Goal: Task Accomplishment & Management: Use online tool/utility

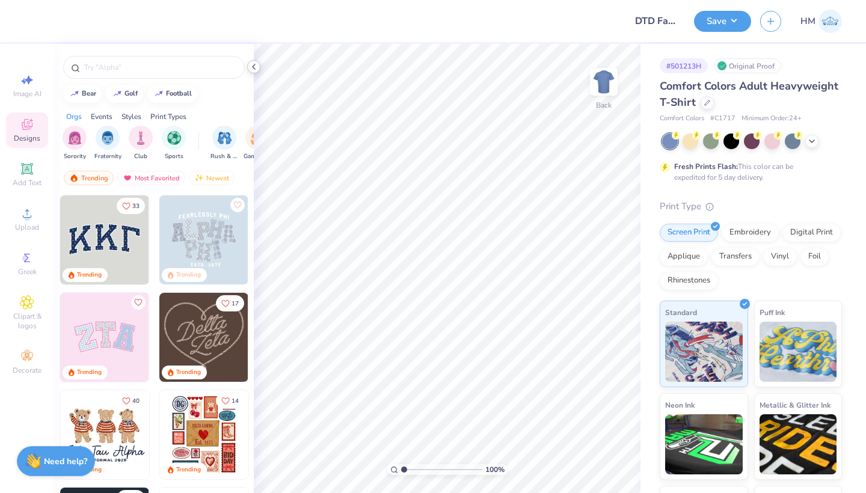
click at [251, 67] on icon at bounding box center [254, 67] width 10 height 10
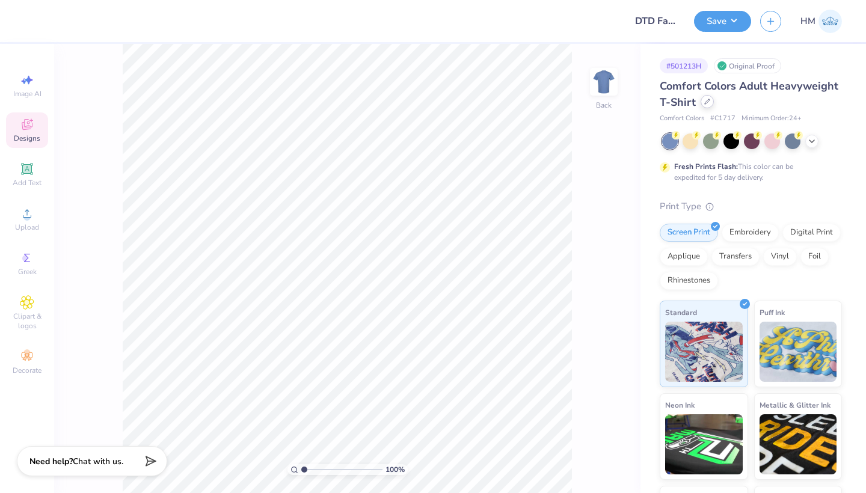
click at [706, 100] on icon at bounding box center [707, 102] width 6 height 6
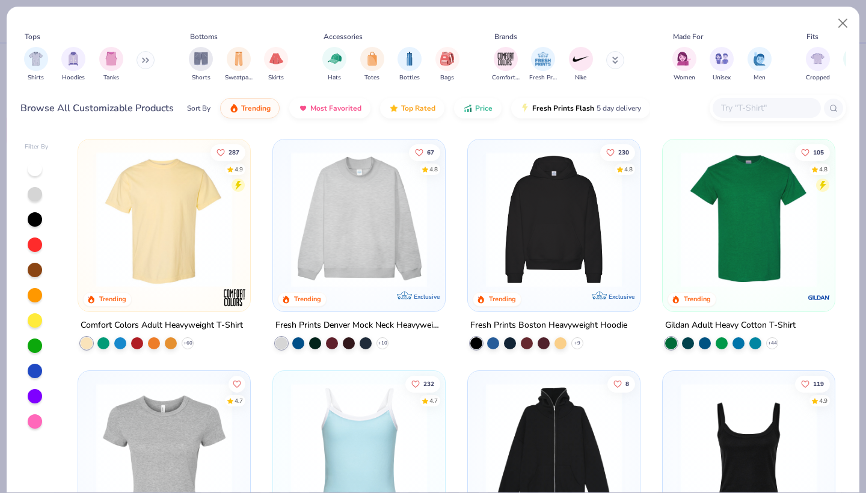
click at [732, 101] on input "text" at bounding box center [766, 108] width 93 height 14
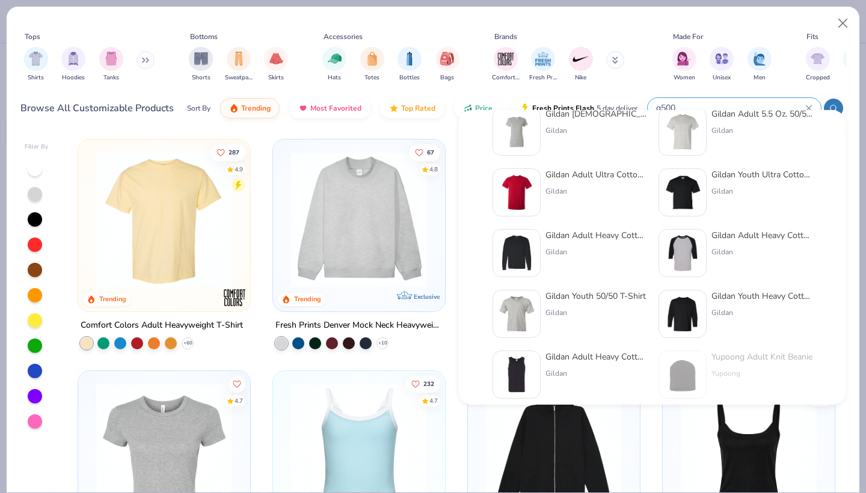
scroll to position [85, 0]
type input "g500"
click at [595, 16] on div "Tops Shirts Hoodies Tanks Bottoms Shorts Sweatpants Skirts Accessories Hats Tot…" at bounding box center [433, 68] width 853 height 123
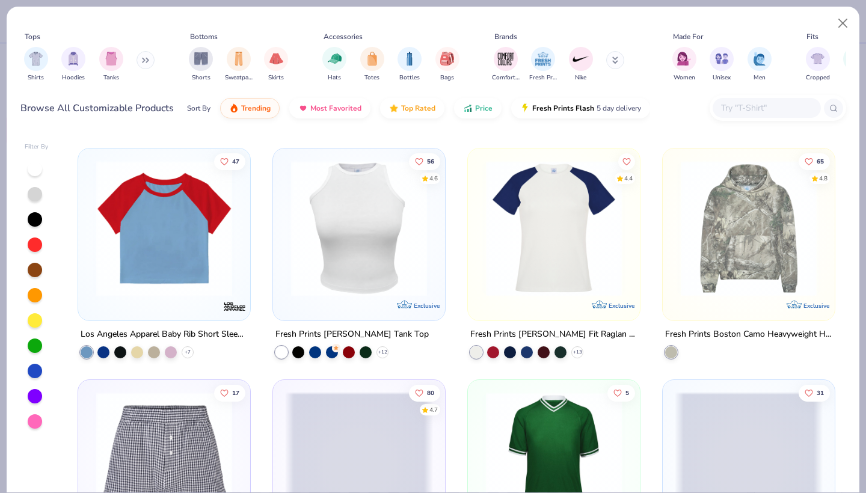
scroll to position [3030, 0]
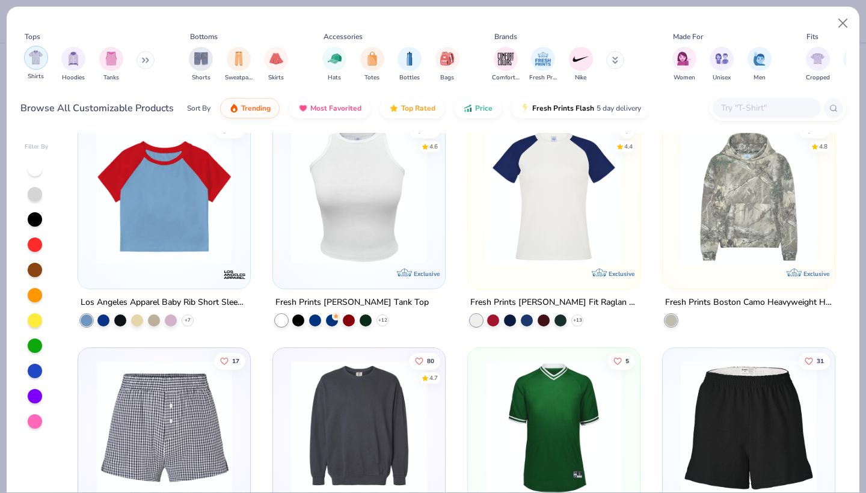
click at [44, 52] on div "filter for Shirts" at bounding box center [36, 58] width 24 height 24
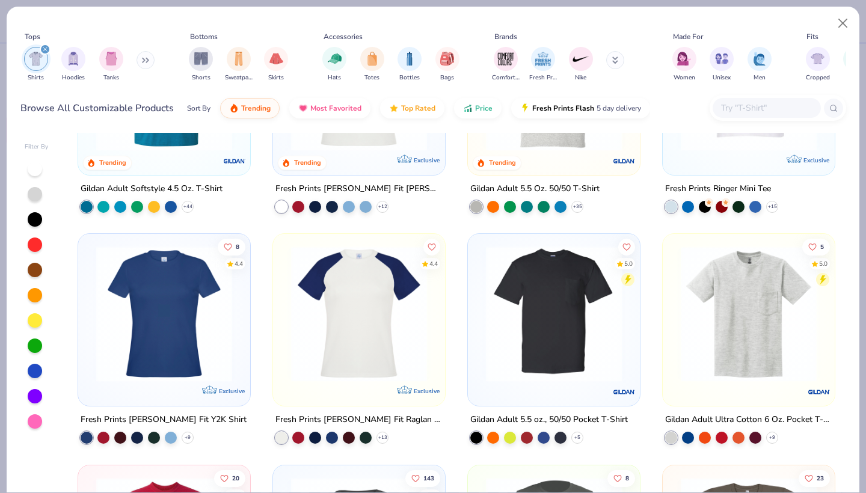
scroll to position [602, 0]
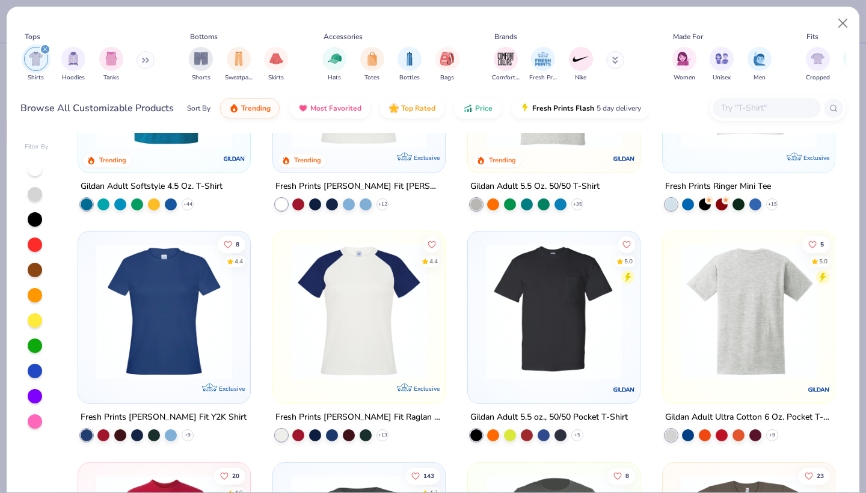
click at [726, 294] on img at bounding box center [749, 311] width 148 height 136
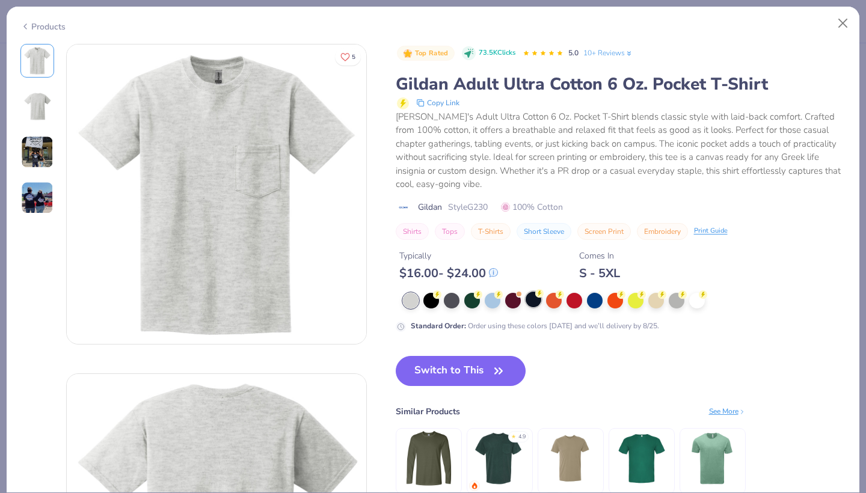
click at [525, 292] on div at bounding box center [533, 300] width 16 height 16
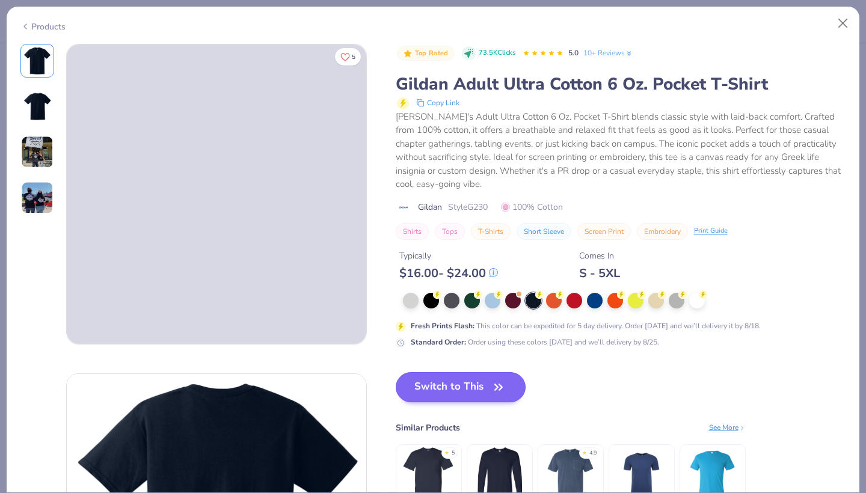
click at [400, 375] on button "Switch to This" at bounding box center [461, 387] width 130 height 30
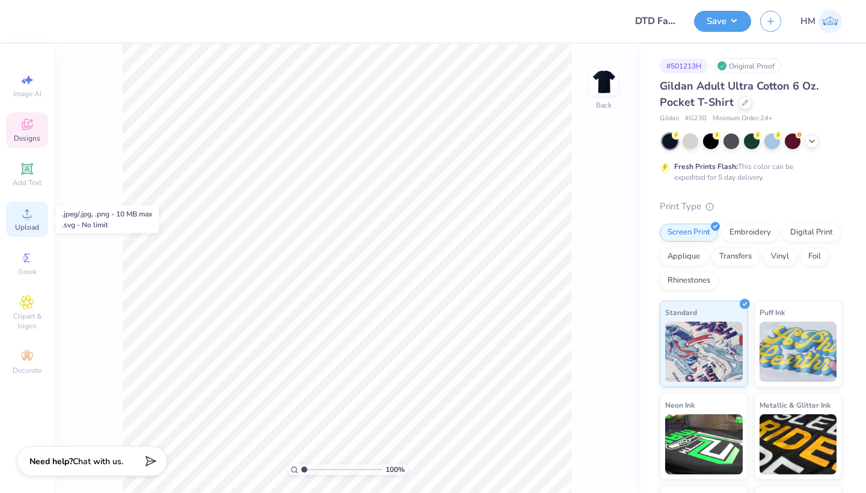
click at [20, 221] on div "Upload" at bounding box center [27, 218] width 42 height 35
click at [27, 216] on circle at bounding box center [26, 217] width 7 height 7
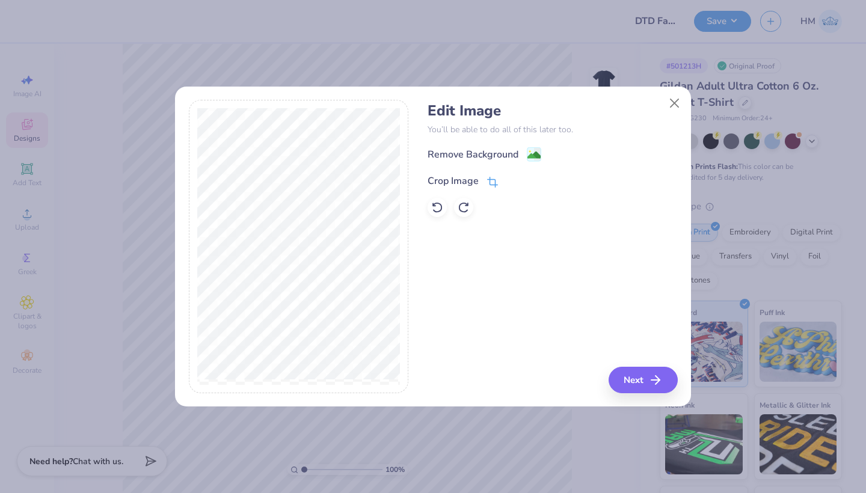
click at [487, 185] on icon at bounding box center [492, 182] width 11 height 11
click at [512, 181] on icon at bounding box center [512, 179] width 7 height 7
click at [532, 155] on image at bounding box center [533, 156] width 13 height 13
click at [675, 105] on button "Close" at bounding box center [674, 102] width 23 height 23
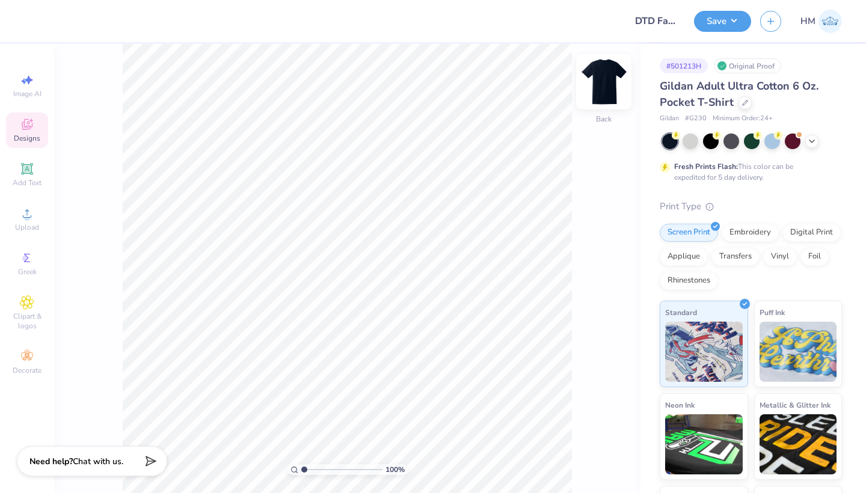
click at [599, 82] on img at bounding box center [604, 82] width 48 height 48
click at [22, 215] on icon at bounding box center [27, 213] width 14 height 14
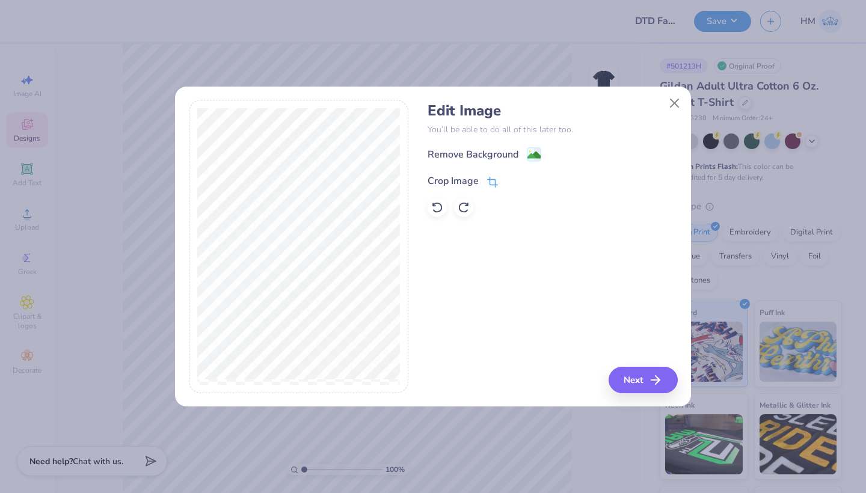
click at [479, 183] on div "Crop Image" at bounding box center [462, 181] width 70 height 14
click at [519, 178] on div at bounding box center [521, 180] width 30 height 14
click at [515, 178] on icon at bounding box center [512, 179] width 7 height 7
click at [534, 149] on span at bounding box center [534, 155] width 14 height 15
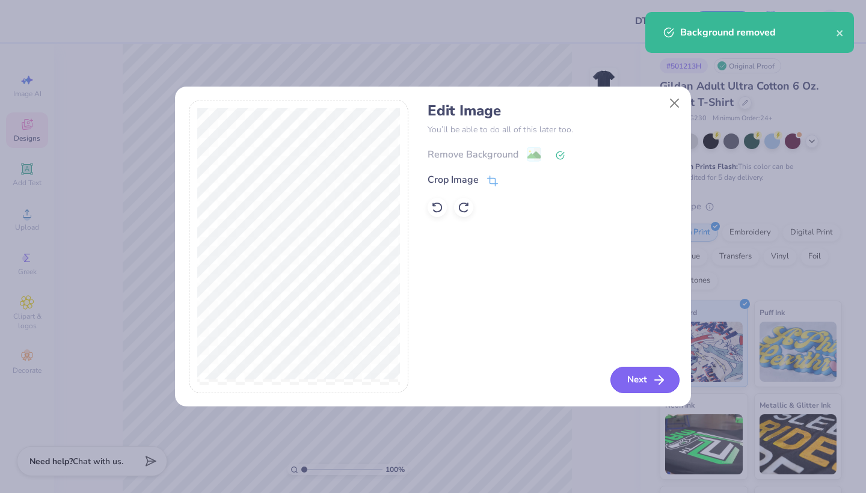
click at [641, 370] on button "Next" at bounding box center [644, 380] width 69 height 26
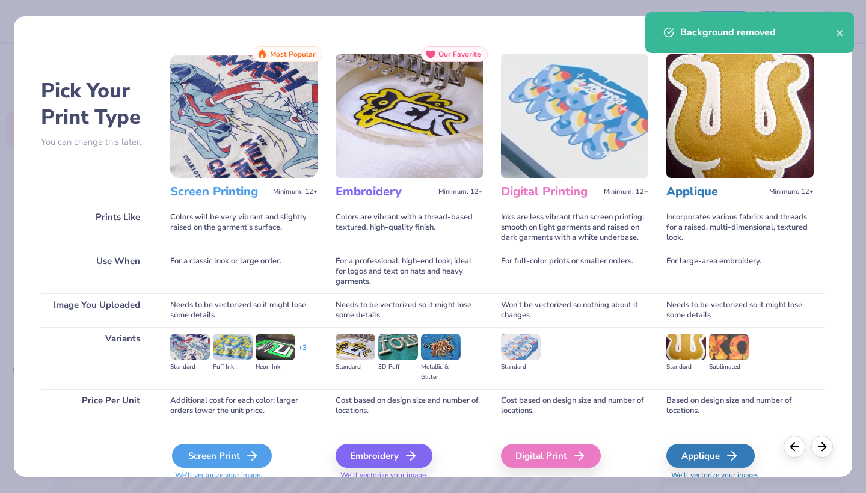
click at [225, 459] on div "Screen Print" at bounding box center [222, 456] width 100 height 24
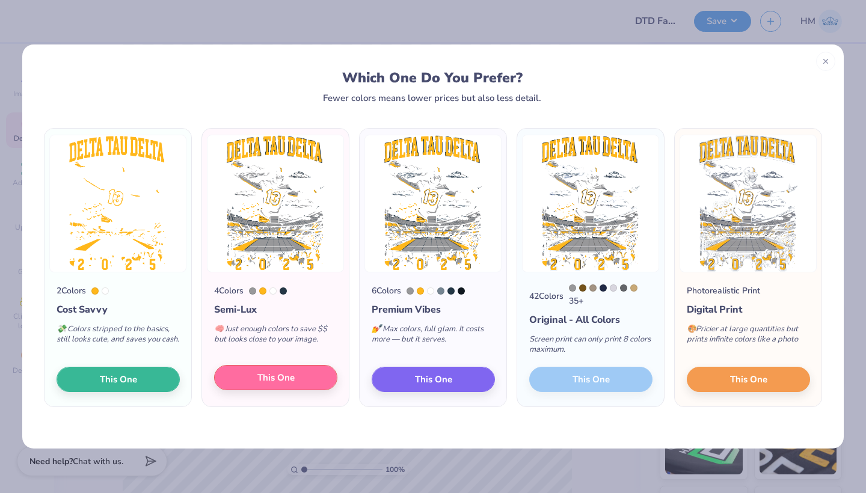
click at [288, 381] on span "This One" at bounding box center [275, 378] width 37 height 14
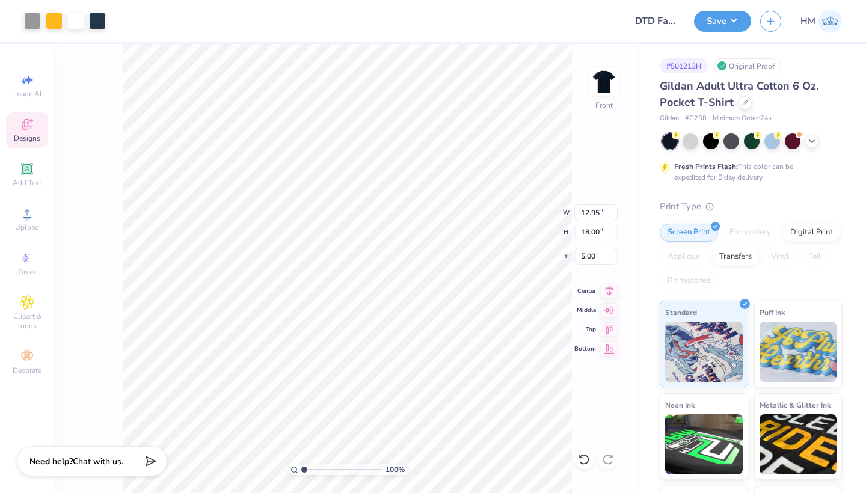
type input "3.00"
click at [100, 24] on div at bounding box center [97, 19] width 17 height 17
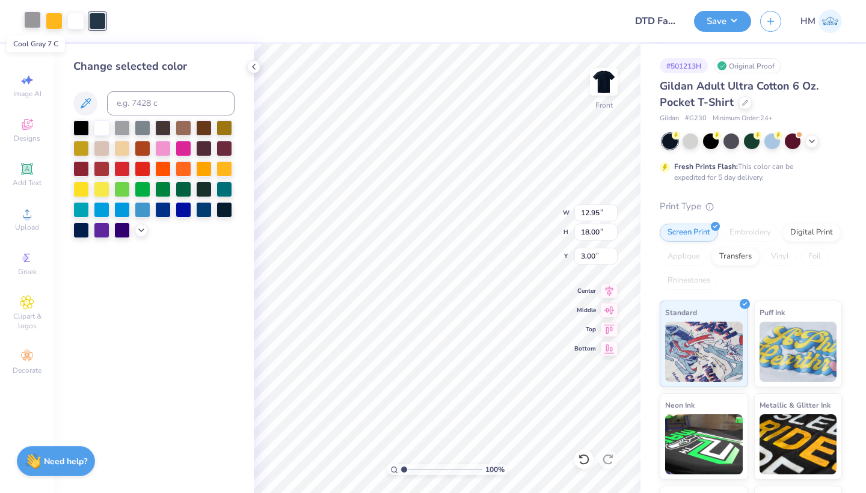
click at [36, 27] on div at bounding box center [32, 19] width 17 height 17
click at [126, 129] on div at bounding box center [122, 127] width 16 height 16
click at [94, 20] on div at bounding box center [97, 19] width 17 height 17
click at [25, 17] on div at bounding box center [32, 19] width 17 height 17
click at [119, 128] on div at bounding box center [122, 127] width 16 height 16
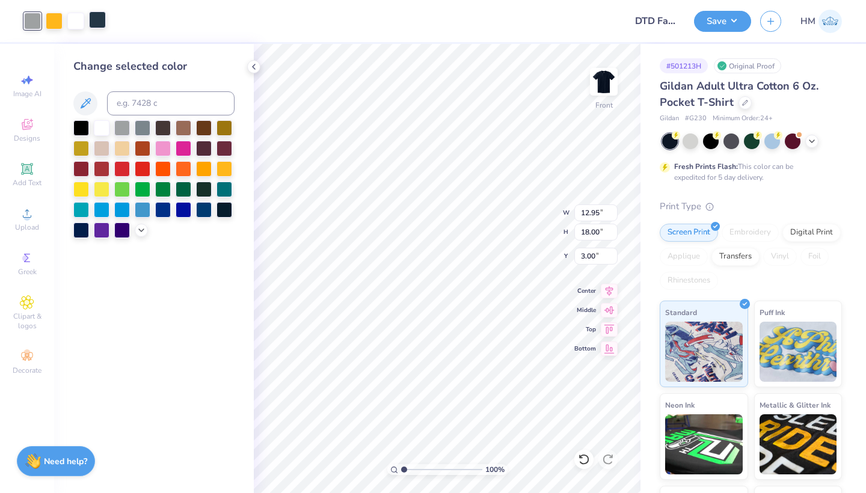
click at [94, 22] on div at bounding box center [97, 19] width 17 height 17
click at [117, 129] on div at bounding box center [122, 127] width 16 height 16
click at [199, 304] on div "Change selected color" at bounding box center [154, 268] width 200 height 449
click at [252, 70] on icon at bounding box center [254, 67] width 10 height 10
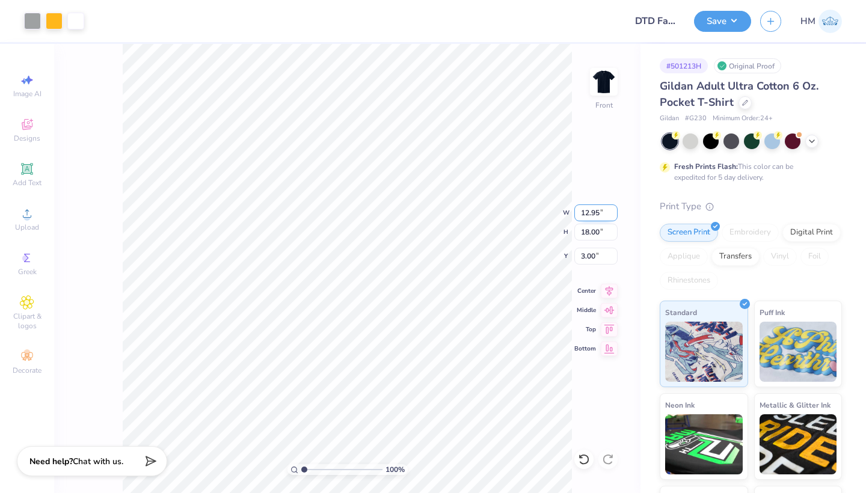
click at [602, 211] on input "12.95" at bounding box center [595, 212] width 43 height 17
type input "10"
type input "10.80"
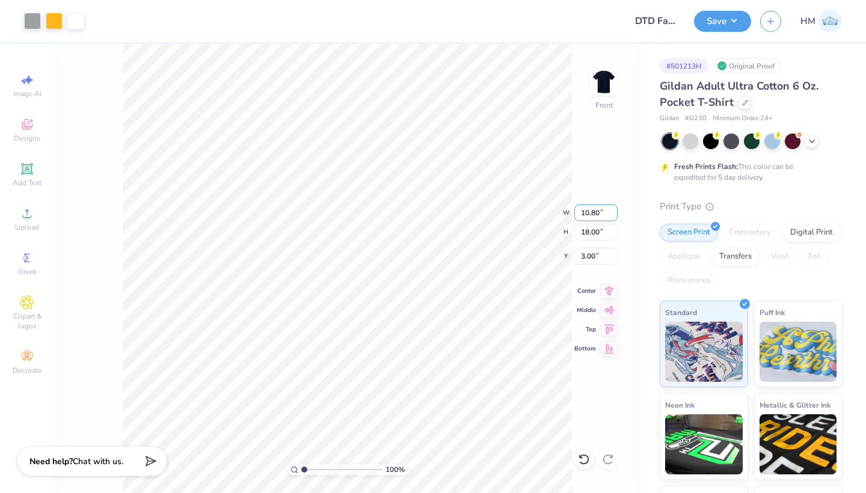
type input "15.01"
type input "4.50"
click at [599, 230] on input "15.01" at bounding box center [595, 232] width 43 height 17
type input "15.00"
click at [615, 156] on div "100 % Front W 10.80 10.80 " H 15.00 15.00 " Y 4.50 4.50 " Center Middle Top Bot…" at bounding box center [347, 268] width 586 height 449
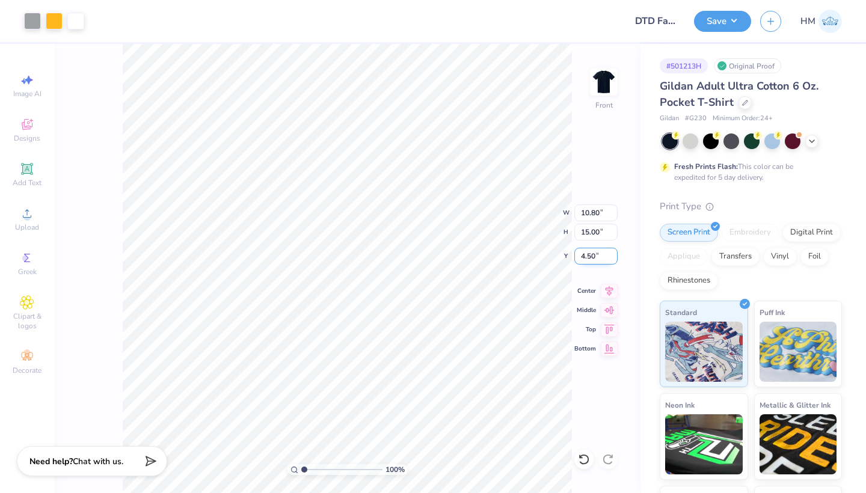
click at [599, 258] on input "4.50" at bounding box center [595, 256] width 43 height 17
type input "3"
type input "3.00"
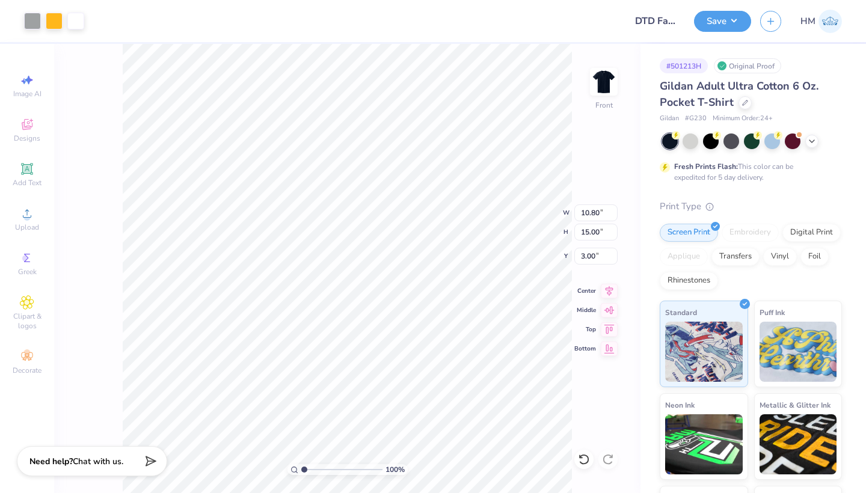
click at [587, 172] on div "100 % Front W 10.80 10.80 " H 15.00 15.00 " Y 3.00 3.00 " Center Middle Top Bot…" at bounding box center [347, 268] width 586 height 449
click at [590, 150] on div "100 % Front W 10.80 10.80 " H 15.00 15.00 " Y 3.00 3.00 " Center Middle Top Bot…" at bounding box center [347, 268] width 586 height 449
click at [597, 93] on img at bounding box center [604, 82] width 48 height 48
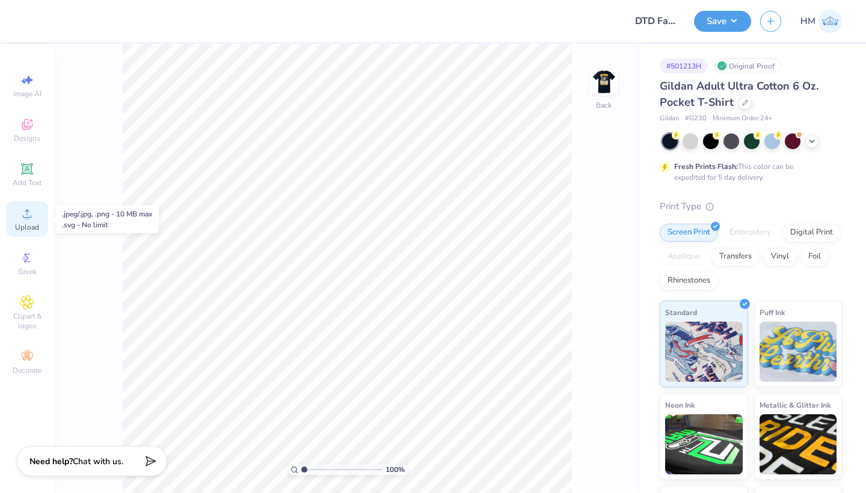
click at [18, 220] on div "Upload" at bounding box center [27, 218] width 42 height 35
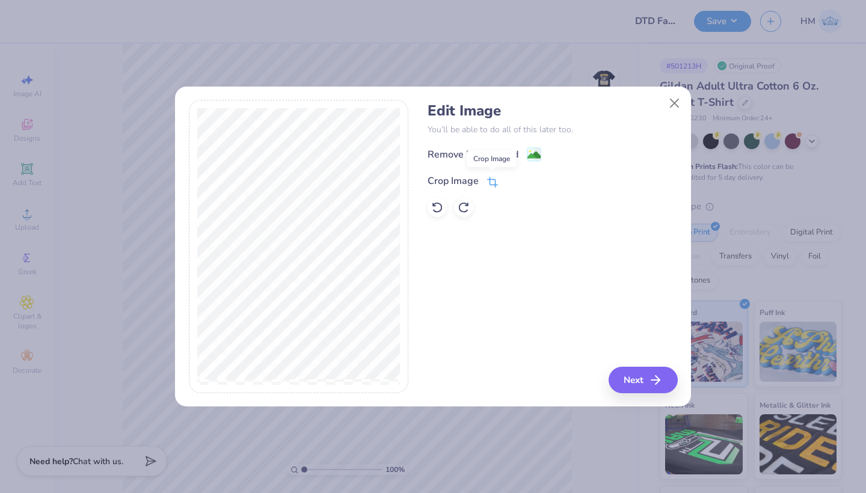
click at [490, 180] on icon at bounding box center [492, 182] width 11 height 11
click at [534, 184] on button at bounding box center [530, 180] width 13 height 13
click at [492, 181] on icon at bounding box center [492, 182] width 11 height 11
click at [670, 102] on button "Close" at bounding box center [674, 102] width 23 height 23
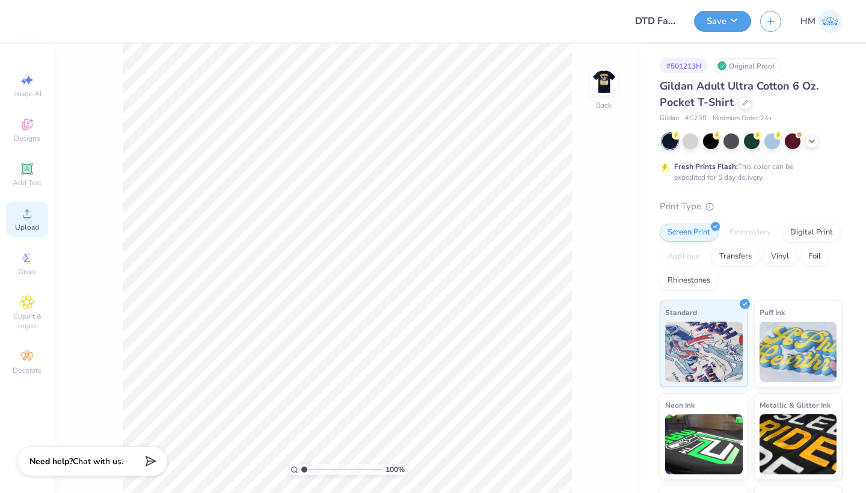
click at [11, 227] on div "Upload" at bounding box center [27, 218] width 42 height 35
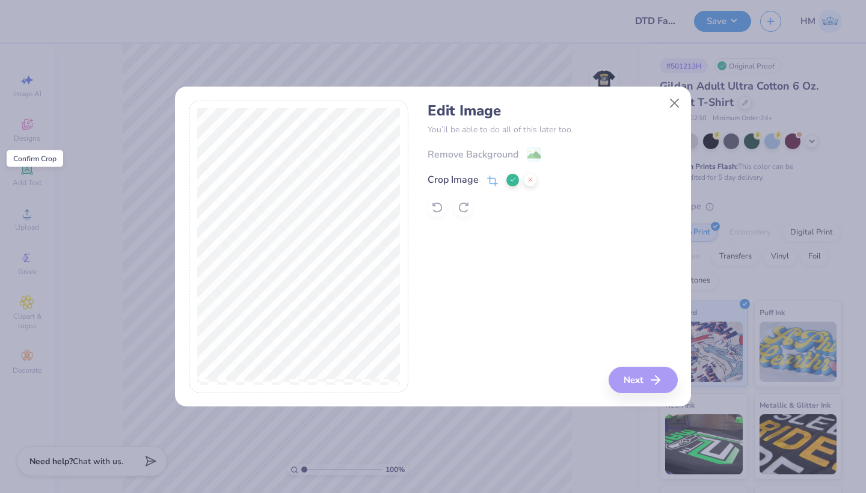
click at [511, 183] on icon at bounding box center [512, 179] width 7 height 7
click at [498, 178] on div "Crop Image" at bounding box center [552, 180] width 250 height 14
click at [490, 180] on icon at bounding box center [492, 183] width 8 height 8
click at [513, 177] on icon at bounding box center [512, 179] width 7 height 7
click at [530, 160] on image at bounding box center [533, 156] width 13 height 13
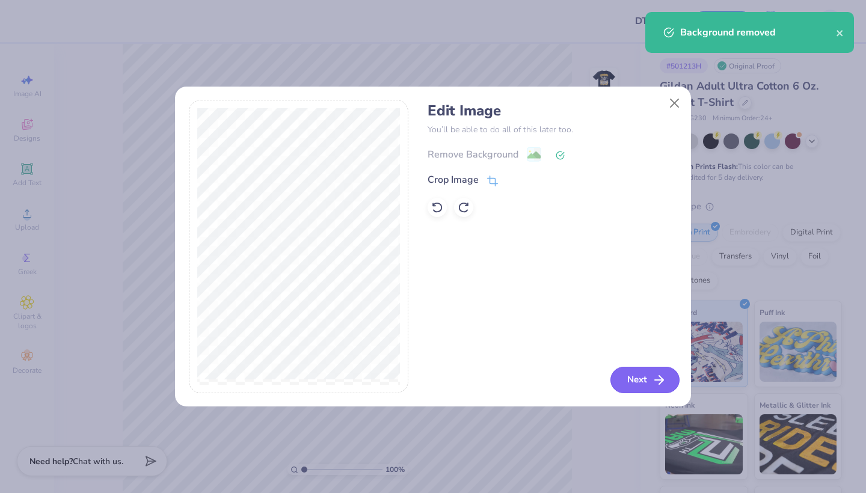
click at [639, 385] on button "Next" at bounding box center [644, 380] width 69 height 26
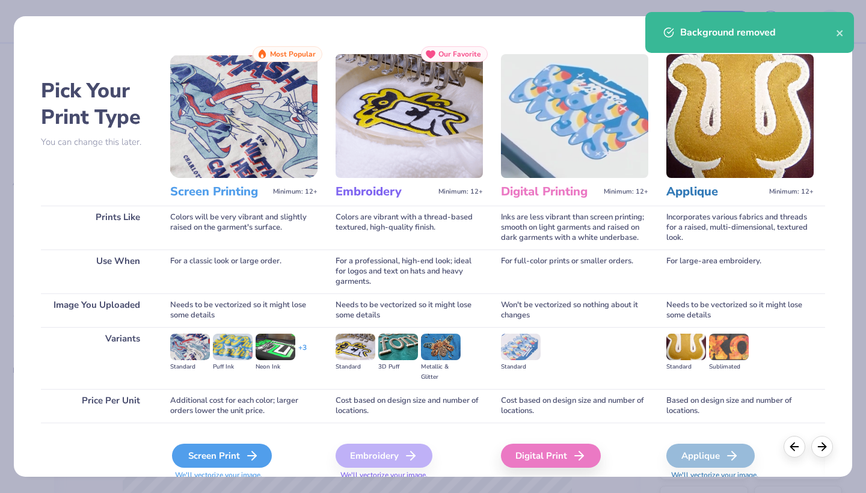
click at [231, 455] on div "Screen Print" at bounding box center [222, 456] width 100 height 24
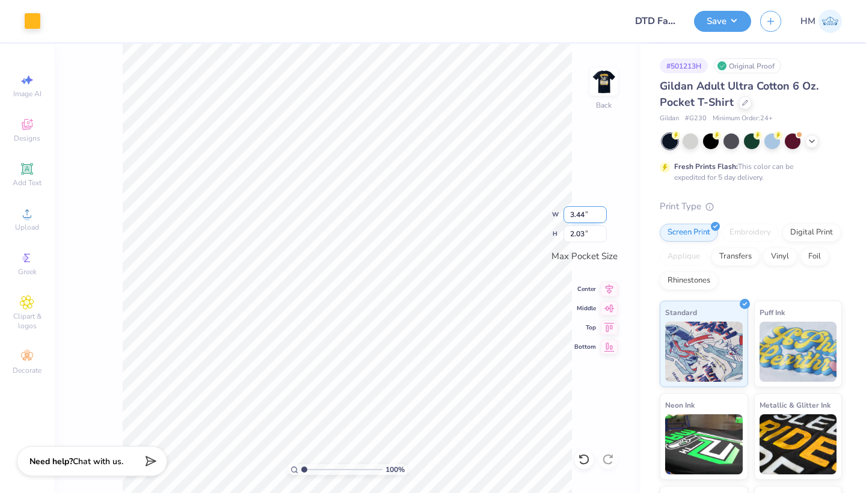
click at [586, 215] on input "3.44" at bounding box center [584, 214] width 43 height 17
type input "3"
type input "3.00"
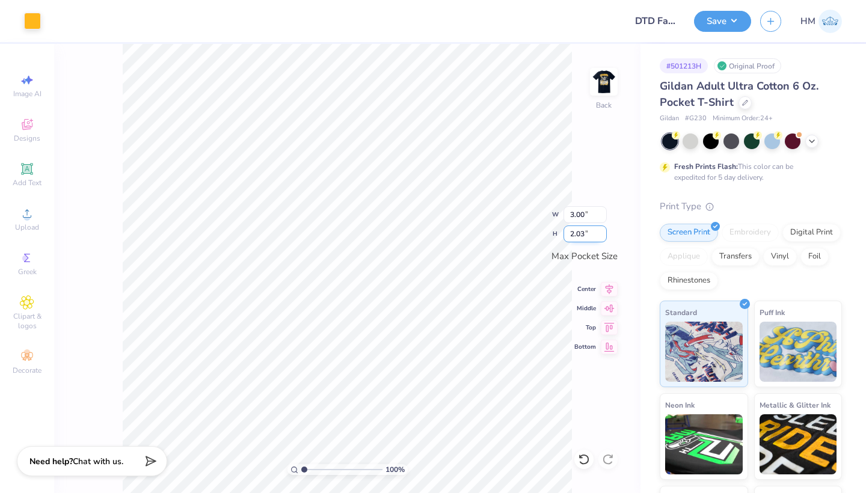
click at [581, 239] on input "2.03" at bounding box center [584, 233] width 43 height 17
type input "1.77"
click at [587, 151] on div "100 % Back W 3.00 3.00 " H 1.77 1.77 " Max Pocket Size Center Middle Top Bottom" at bounding box center [347, 268] width 586 height 449
click at [600, 167] on div "100 % Back" at bounding box center [347, 268] width 586 height 449
click at [596, 91] on img at bounding box center [604, 82] width 48 height 48
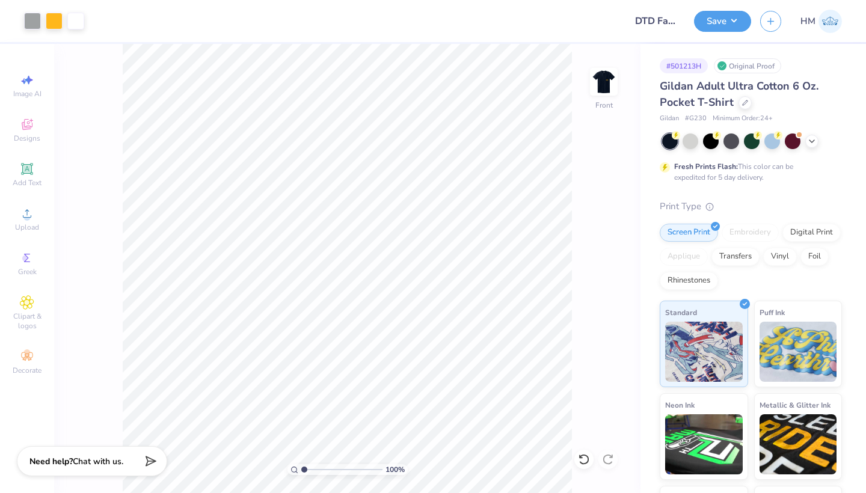
click at [596, 91] on img at bounding box center [604, 82] width 24 height 24
click at [733, 20] on button "Save" at bounding box center [722, 19] width 57 height 21
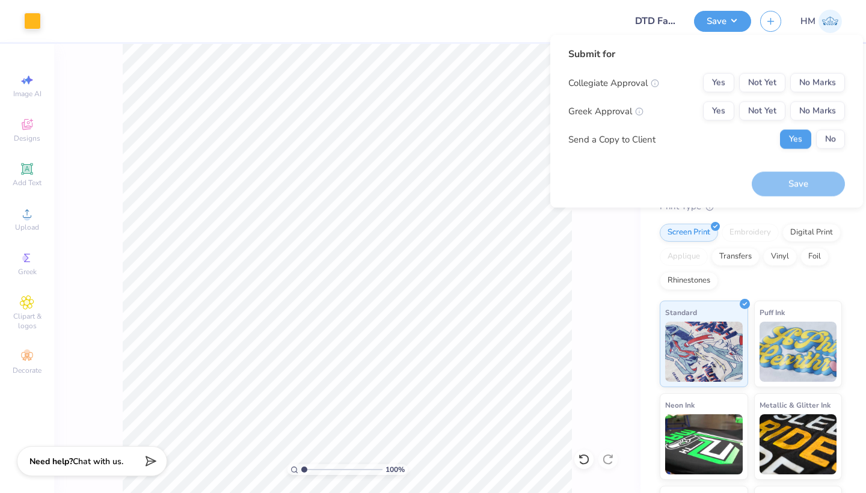
click at [790, 87] on div "Yes Not Yet No Marks" at bounding box center [774, 82] width 142 height 19
click at [799, 89] on button "No Marks" at bounding box center [817, 82] width 55 height 19
click at [730, 111] on button "Yes" at bounding box center [718, 111] width 31 height 19
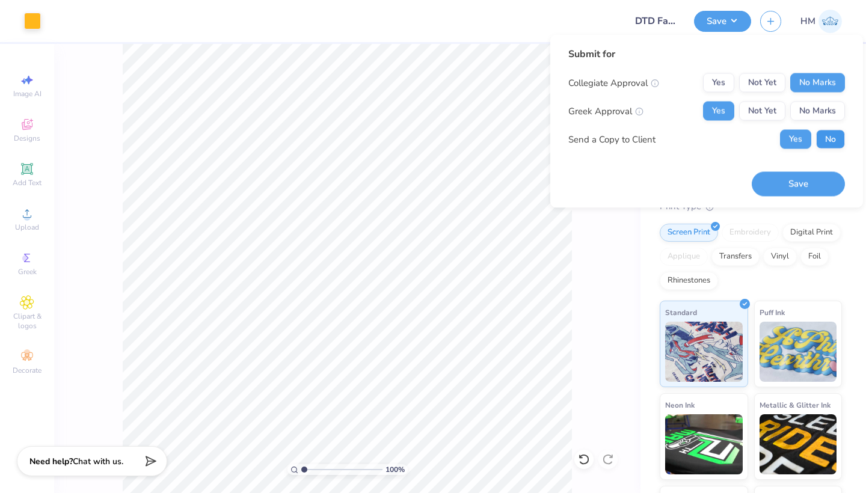
click at [831, 140] on button "No" at bounding box center [830, 139] width 29 height 19
click at [807, 193] on button "Save" at bounding box center [798, 183] width 93 height 25
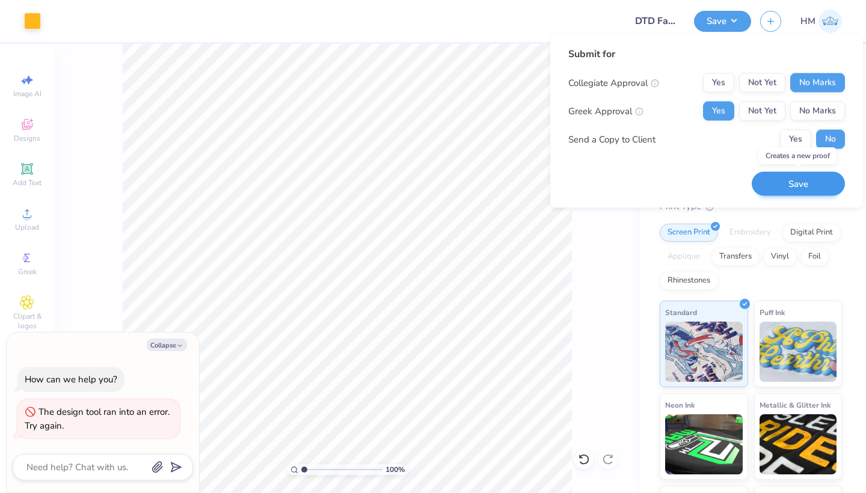
click at [799, 178] on button "Save" at bounding box center [798, 183] width 93 height 25
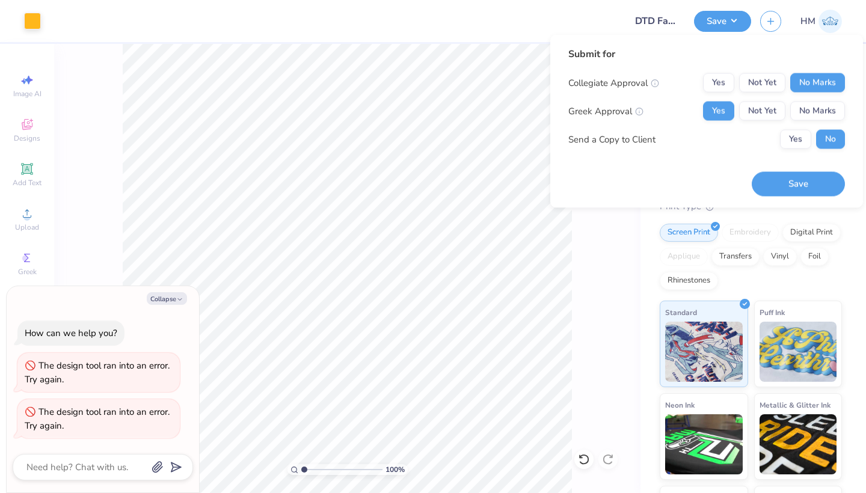
click at [830, 22] on img at bounding box center [829, 21] width 23 height 23
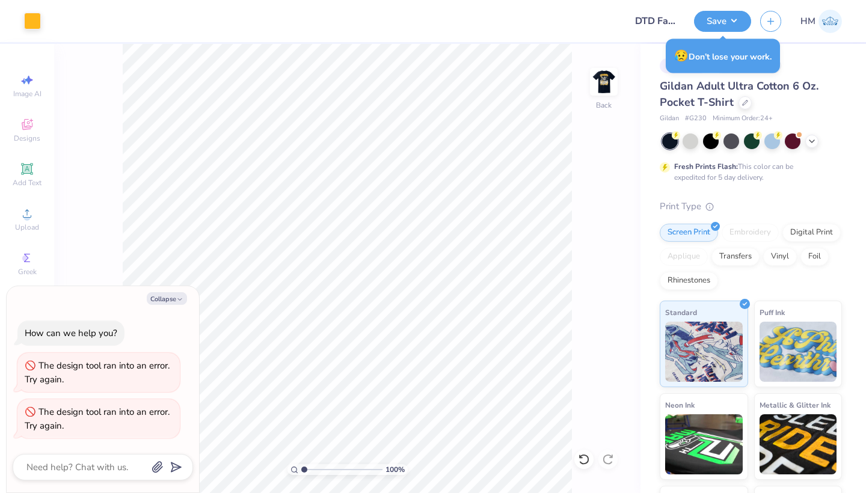
type textarea "x"
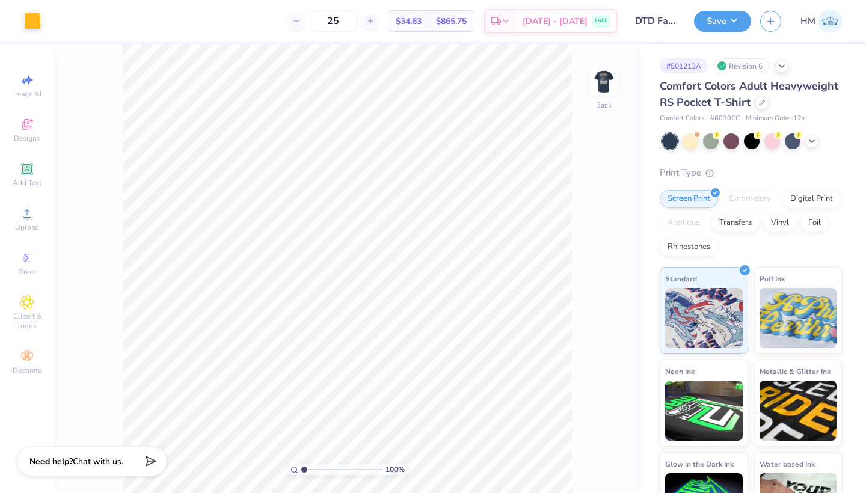
click at [602, 75] on img at bounding box center [604, 82] width 24 height 24
click at [619, 84] on div "100 % Front W 10.80 10.80 " H 15.00 15.00 " Y 3.00 3.00 " Center Middle Top Bot…" at bounding box center [347, 268] width 586 height 449
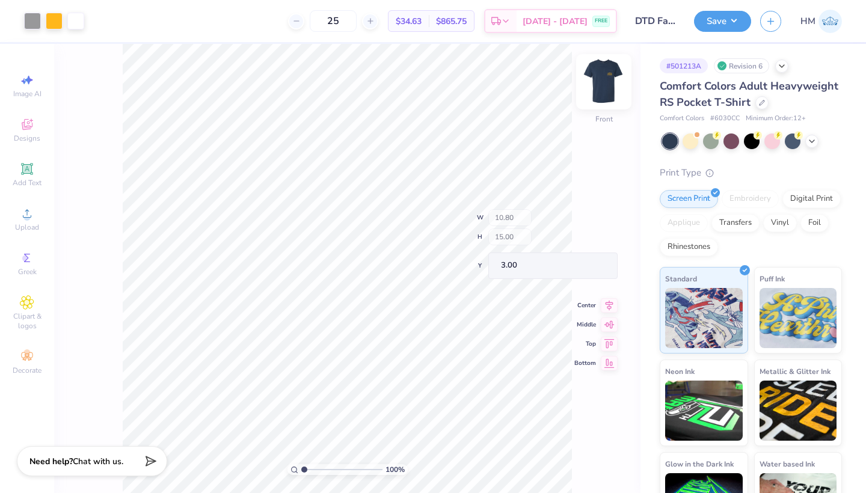
click at [595, 84] on img at bounding box center [604, 82] width 48 height 48
click at [597, 82] on img at bounding box center [604, 82] width 48 height 48
click at [598, 78] on img at bounding box center [604, 82] width 48 height 48
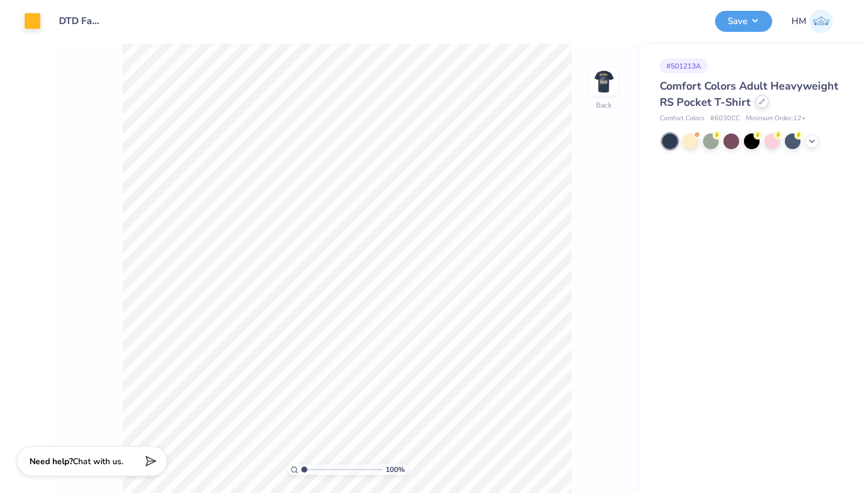
click at [761, 103] on icon at bounding box center [762, 102] width 6 height 6
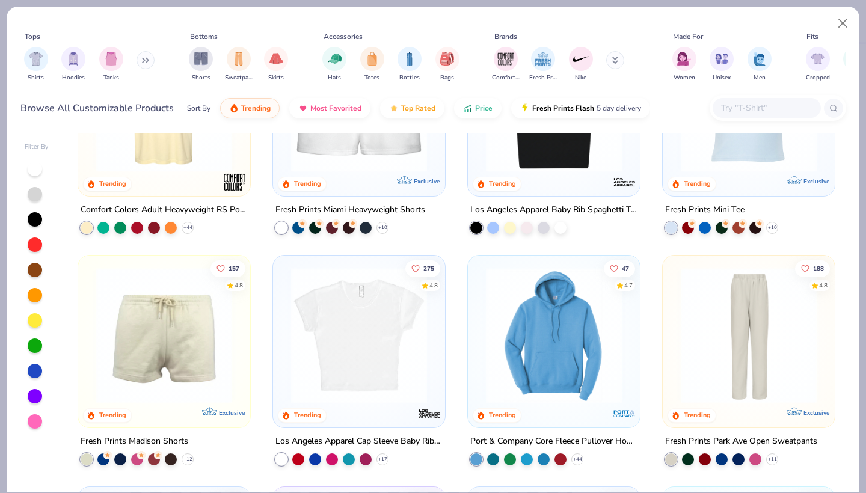
scroll to position [833, 0]
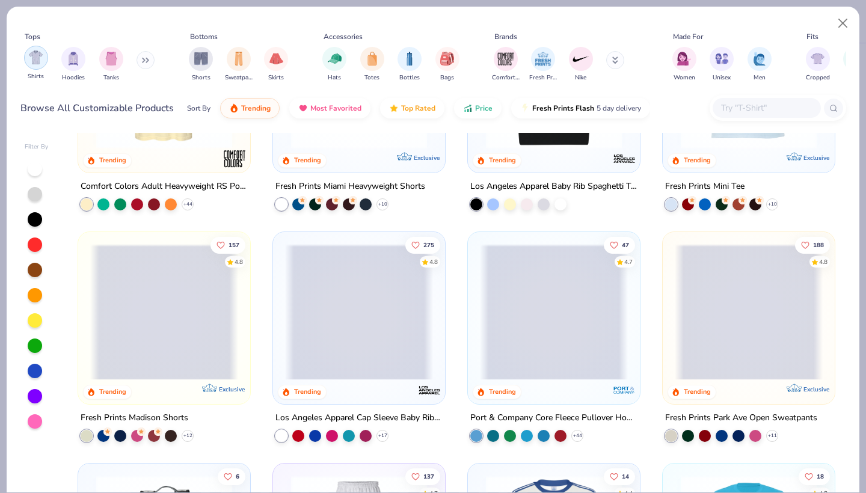
click at [36, 55] on div "filter for Shirts" at bounding box center [36, 58] width 24 height 24
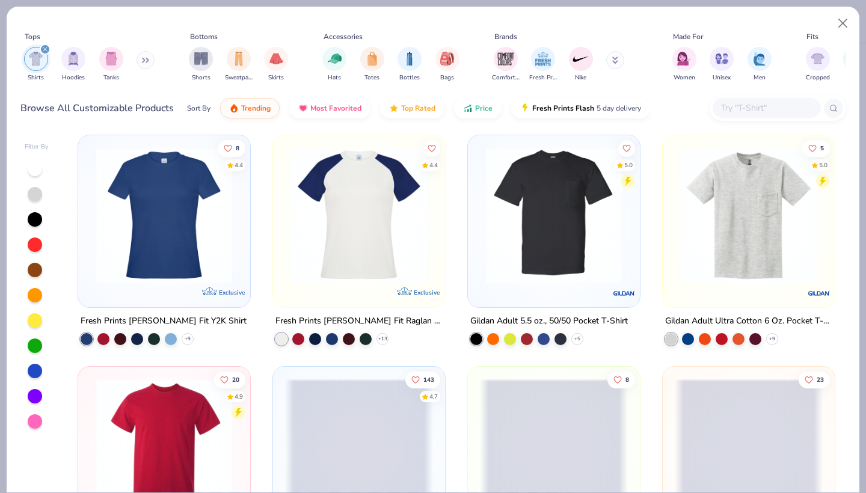
scroll to position [694, 0]
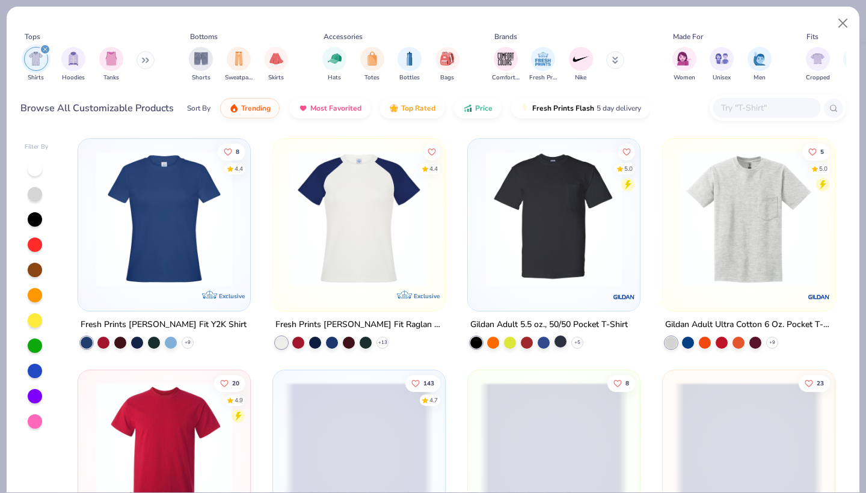
click at [555, 335] on div at bounding box center [560, 341] width 12 height 12
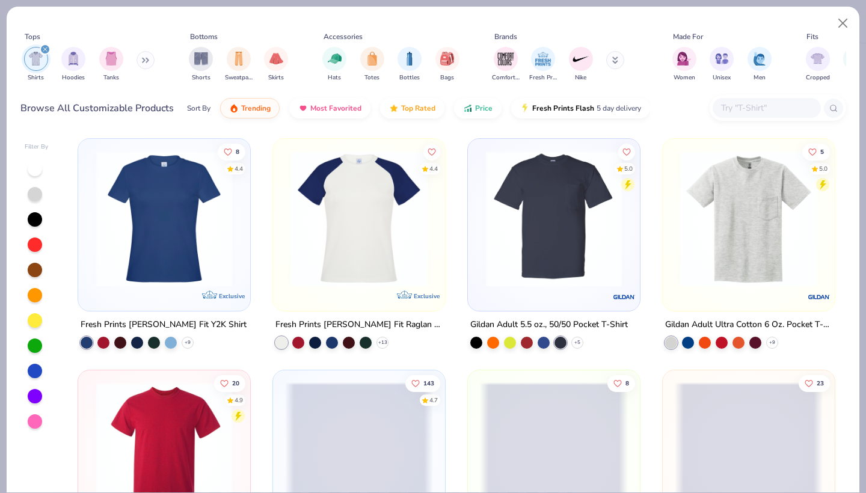
click at [566, 236] on img at bounding box center [554, 219] width 148 height 136
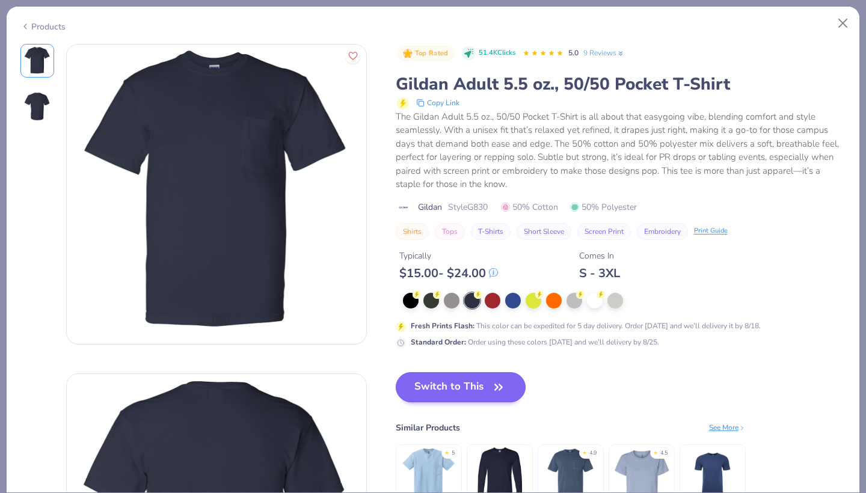
click at [415, 375] on button "Switch to This" at bounding box center [461, 387] width 130 height 30
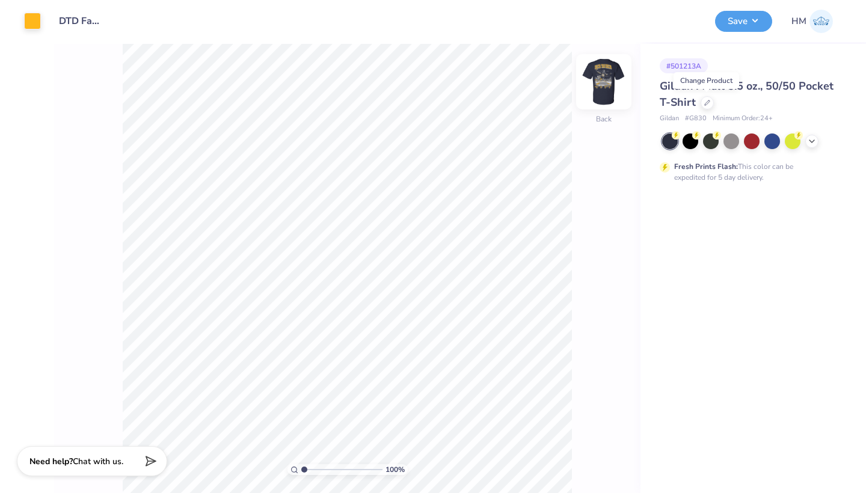
click at [604, 79] on img at bounding box center [604, 82] width 48 height 48
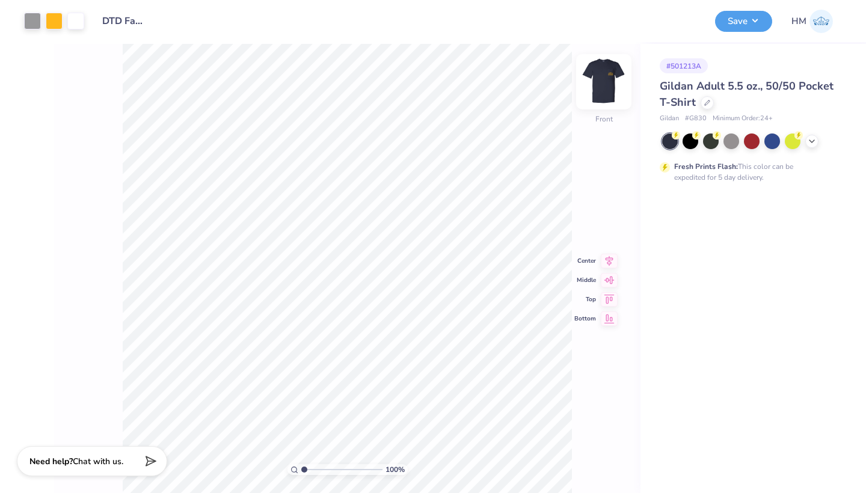
click at [610, 80] on img at bounding box center [604, 82] width 48 height 48
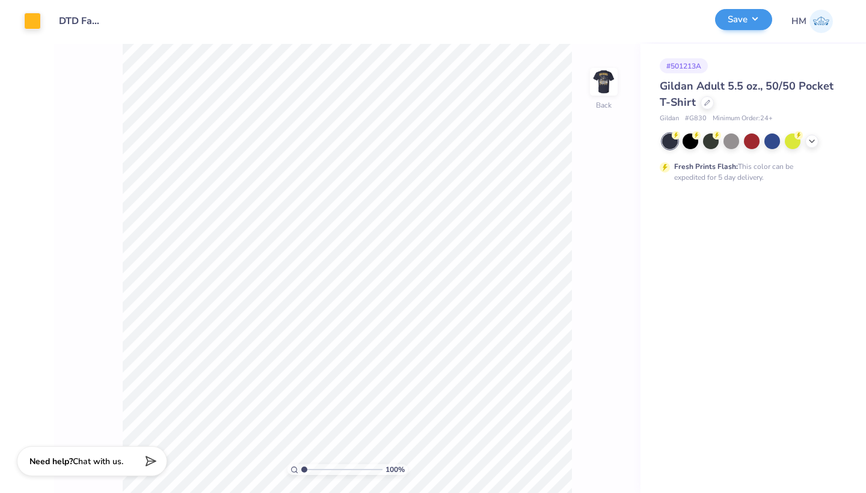
click at [745, 25] on button "Save" at bounding box center [743, 19] width 57 height 21
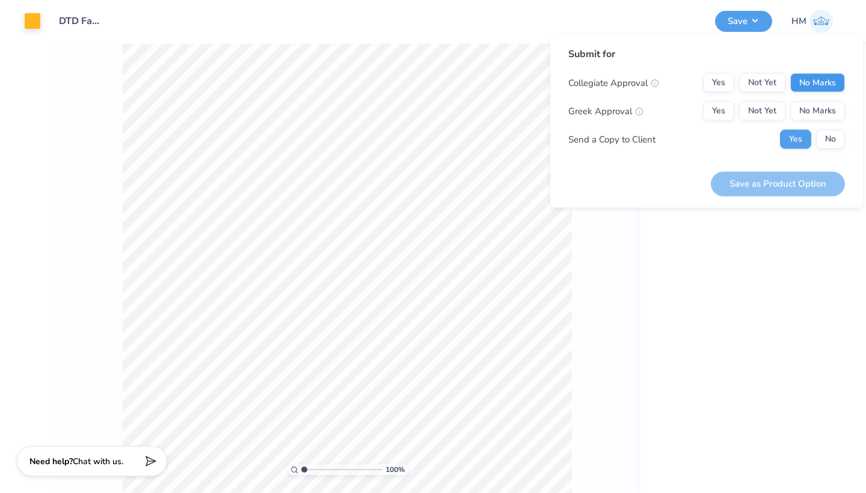
click at [815, 84] on button "No Marks" at bounding box center [817, 82] width 55 height 19
click at [716, 109] on button "Yes" at bounding box center [718, 111] width 31 height 19
click at [782, 176] on button "Save as Product Option" at bounding box center [778, 183] width 134 height 25
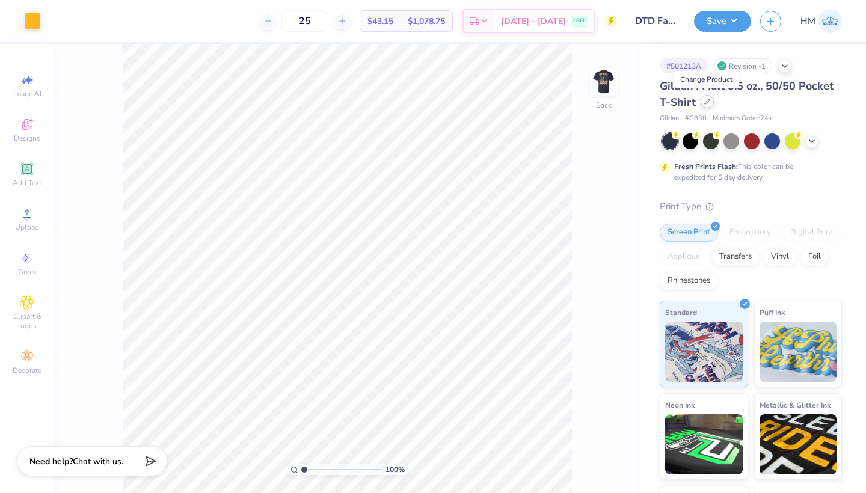
click at [704, 100] on icon at bounding box center [707, 102] width 6 height 6
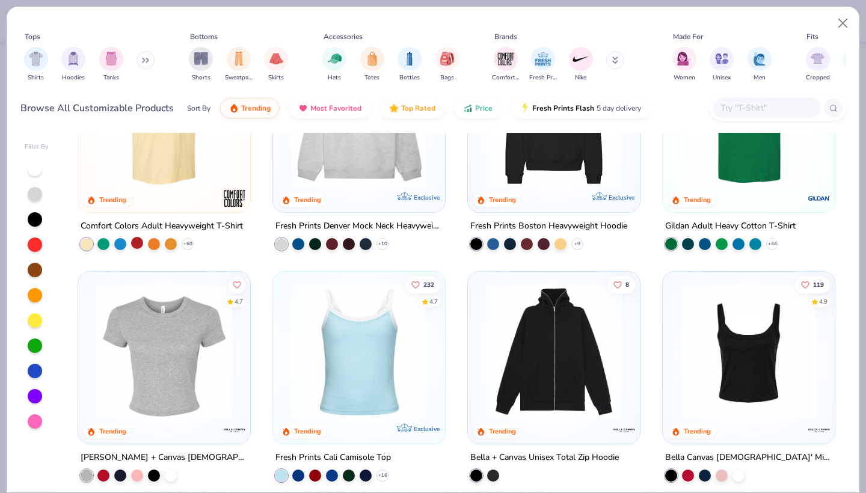
scroll to position [99, 0]
click at [706, 147] on img at bounding box center [749, 121] width 148 height 136
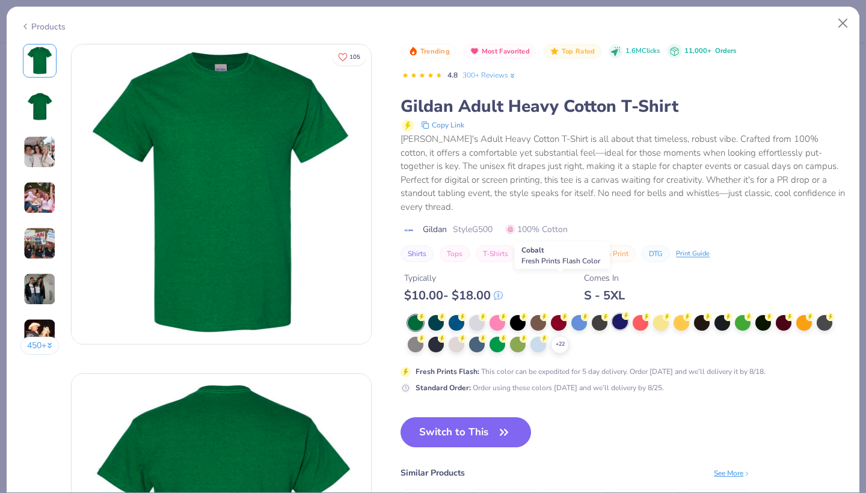
click at [612, 314] on div at bounding box center [620, 322] width 16 height 16
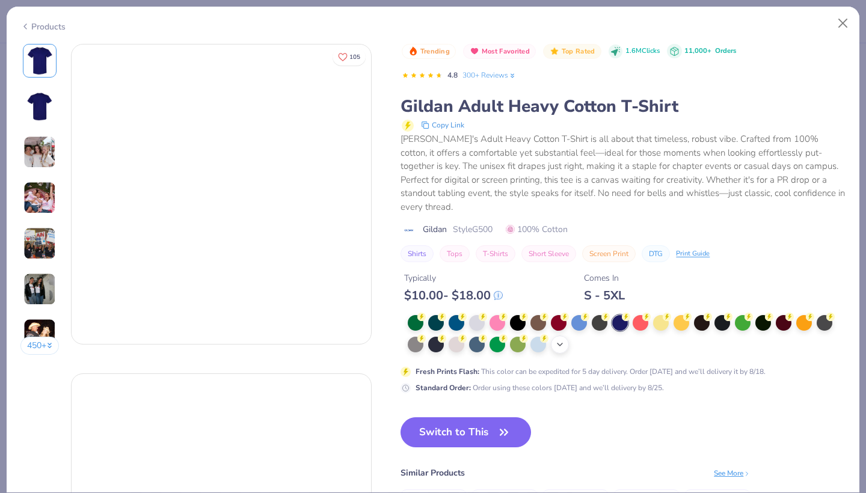
click at [551, 335] on div "+ 22" at bounding box center [560, 344] width 18 height 18
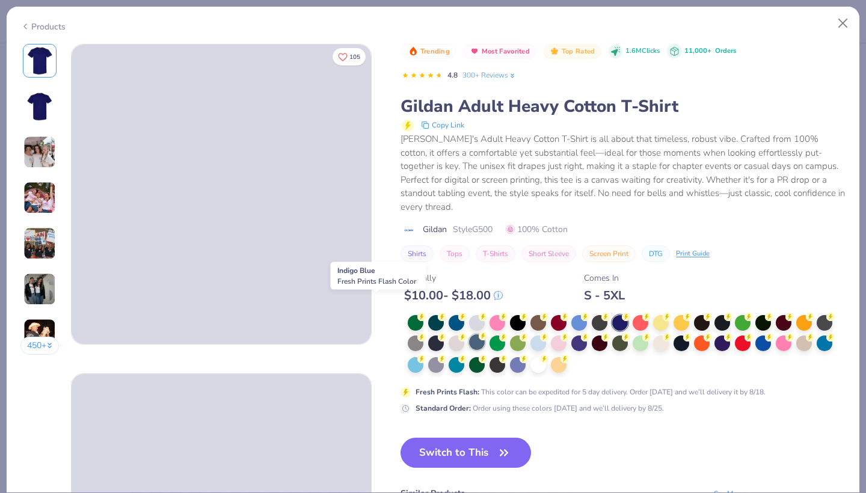
click at [469, 334] on div at bounding box center [477, 342] width 16 height 16
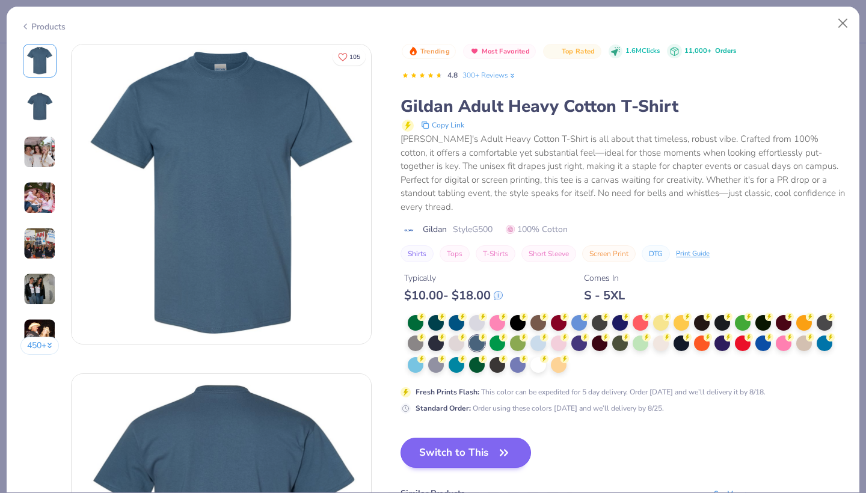
click at [400, 438] on button "Switch to This" at bounding box center [465, 453] width 130 height 30
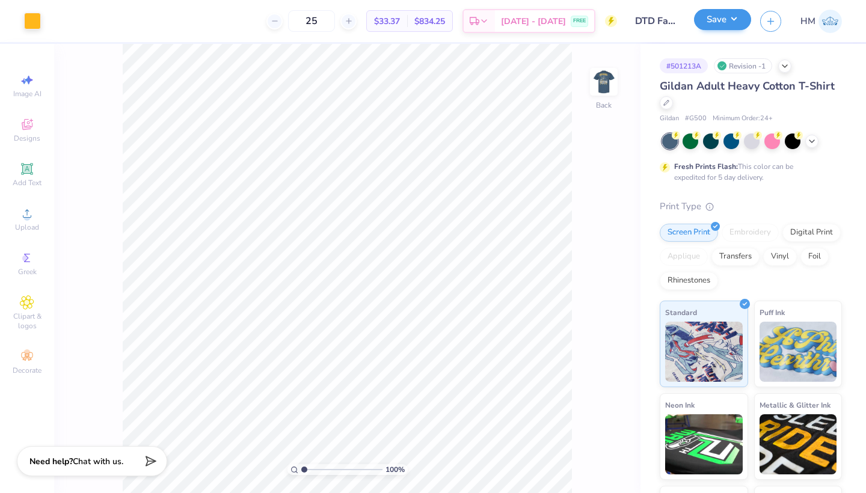
click at [715, 22] on button "Save" at bounding box center [722, 19] width 57 height 21
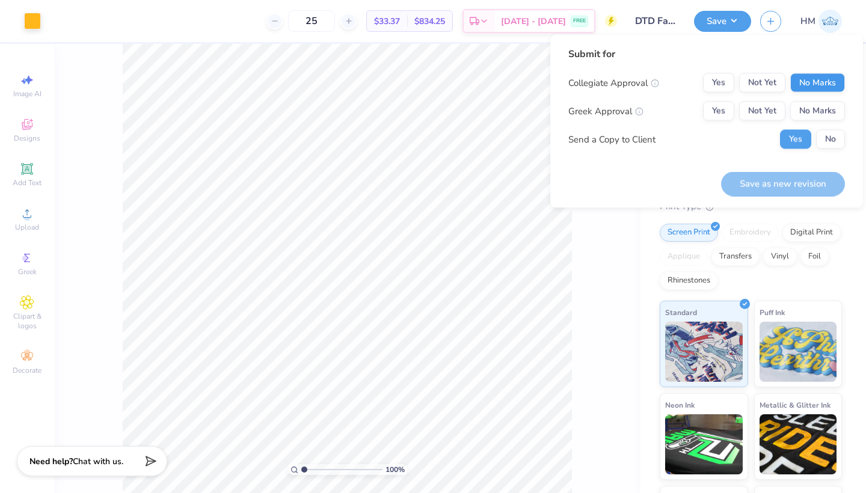
click at [804, 83] on button "No Marks" at bounding box center [817, 82] width 55 height 19
click at [719, 105] on button "Yes" at bounding box center [718, 111] width 31 height 19
click at [779, 183] on button "Save as new revision" at bounding box center [783, 183] width 124 height 25
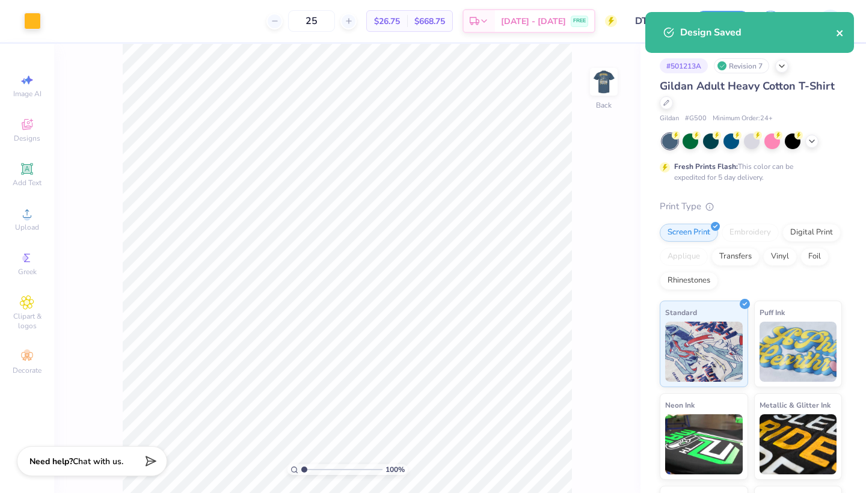
click at [844, 33] on icon "close" at bounding box center [840, 33] width 8 height 10
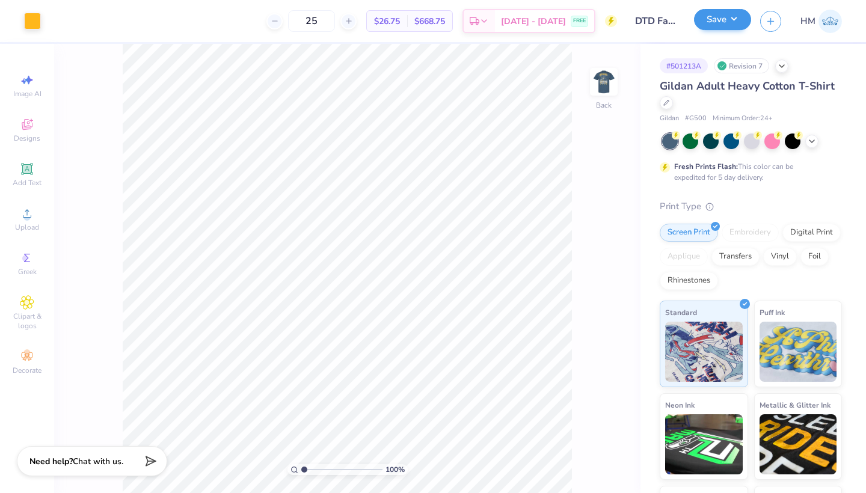
click at [703, 17] on button "Save" at bounding box center [722, 19] width 57 height 21
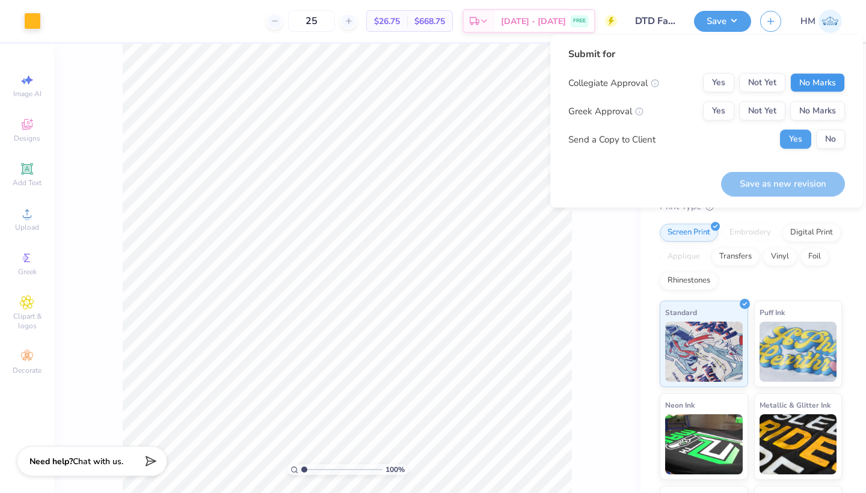
click at [814, 84] on button "No Marks" at bounding box center [817, 82] width 55 height 19
click at [724, 107] on button "Yes" at bounding box center [718, 111] width 31 height 19
click at [824, 140] on button "No" at bounding box center [830, 139] width 29 height 19
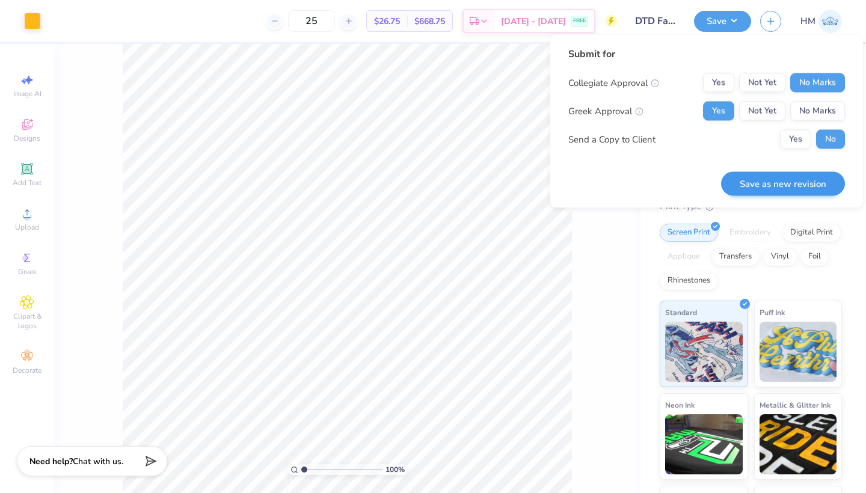
click at [797, 180] on button "Save as new revision" at bounding box center [783, 183] width 124 height 25
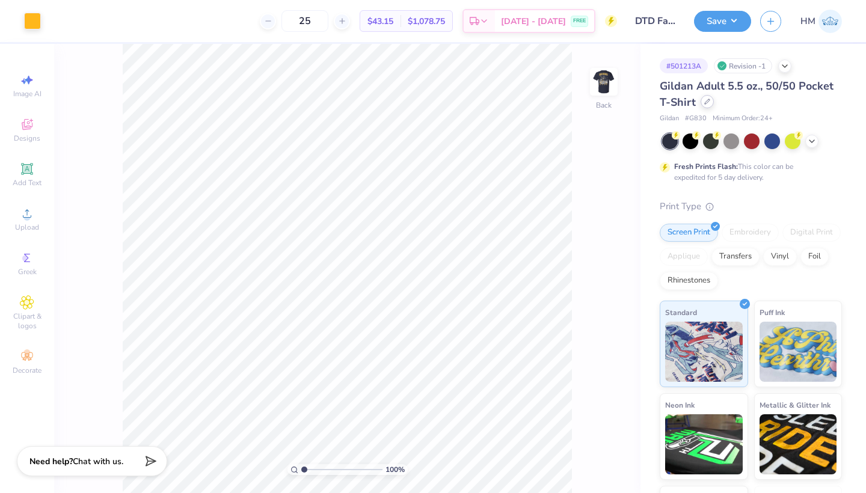
click at [707, 102] on icon at bounding box center [707, 102] width 6 height 6
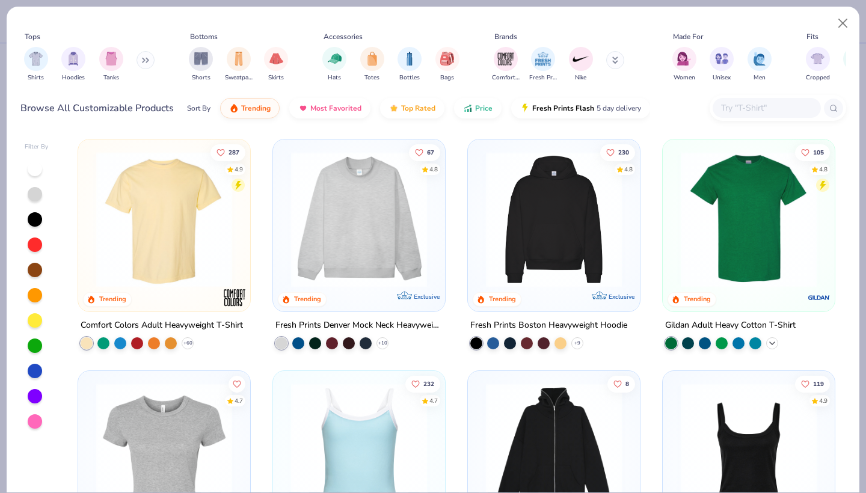
click at [772, 342] on polyline at bounding box center [772, 343] width 5 height 2
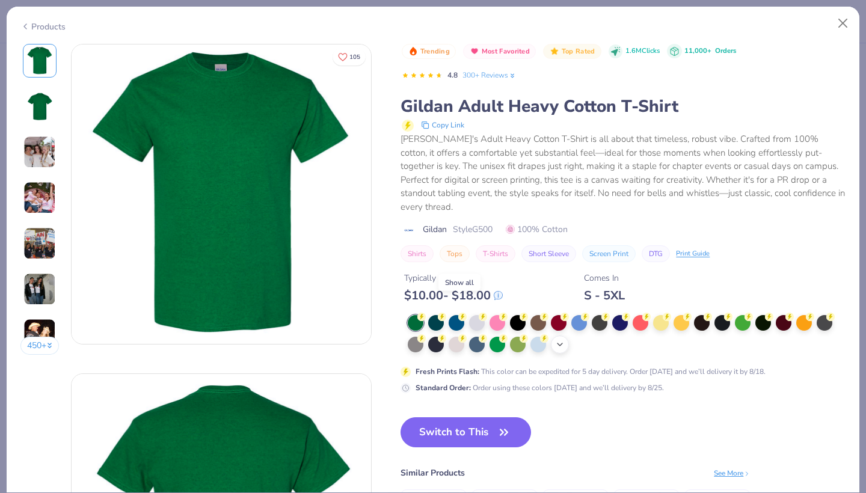
click at [555, 340] on icon at bounding box center [560, 345] width 10 height 10
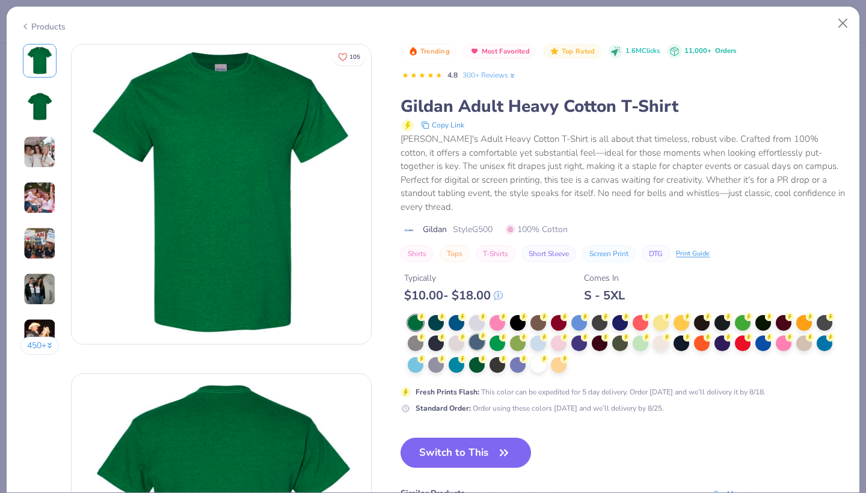
click at [469, 334] on div at bounding box center [477, 342] width 16 height 16
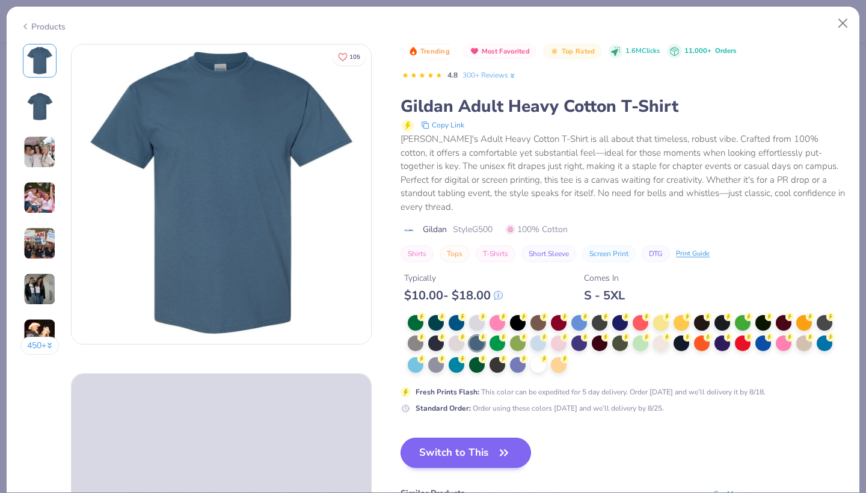
click at [407, 438] on button "Switch to This" at bounding box center [465, 453] width 130 height 30
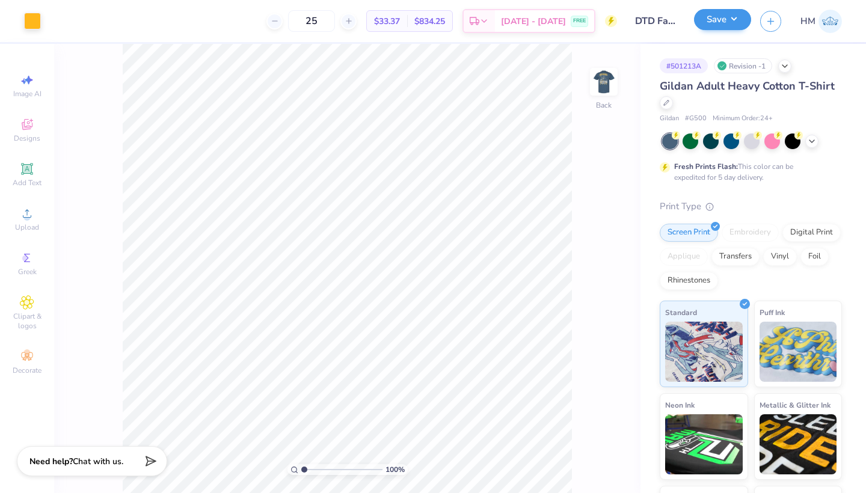
click at [732, 26] on button "Save" at bounding box center [722, 19] width 57 height 21
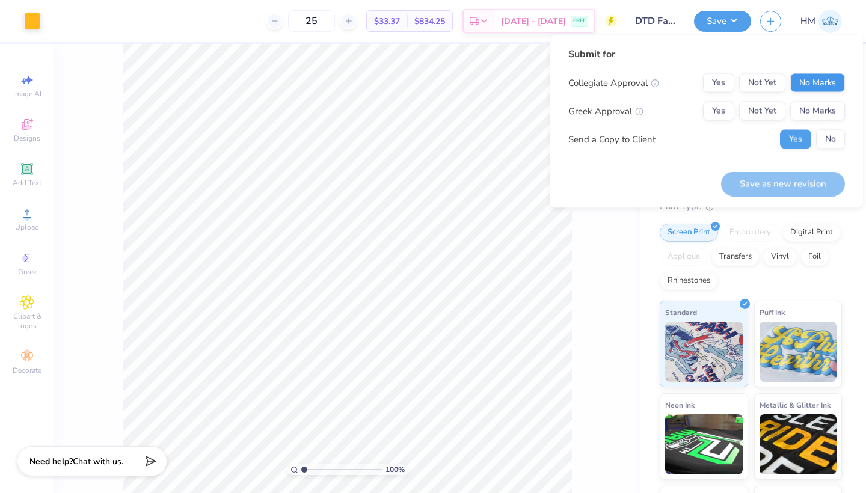
click at [806, 83] on button "No Marks" at bounding box center [817, 82] width 55 height 19
click at [725, 111] on button "Yes" at bounding box center [718, 111] width 31 height 19
click at [821, 135] on button "No" at bounding box center [830, 139] width 29 height 19
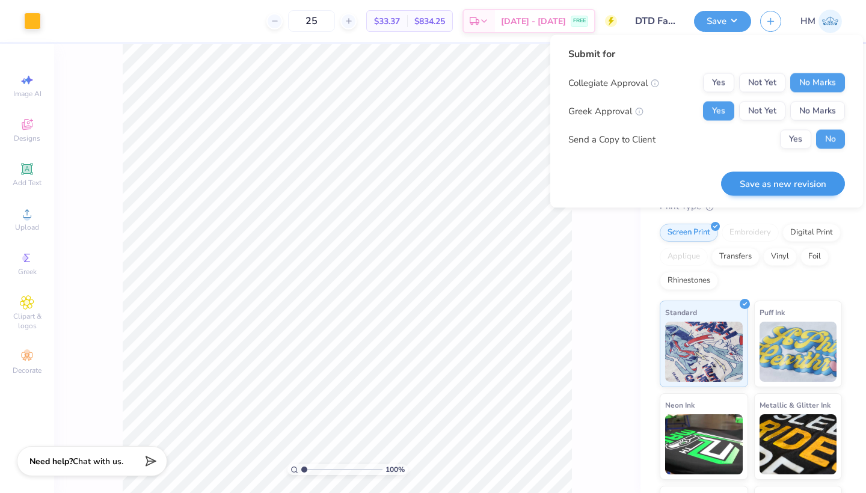
click at [804, 182] on button "Save as new revision" at bounding box center [783, 183] width 124 height 25
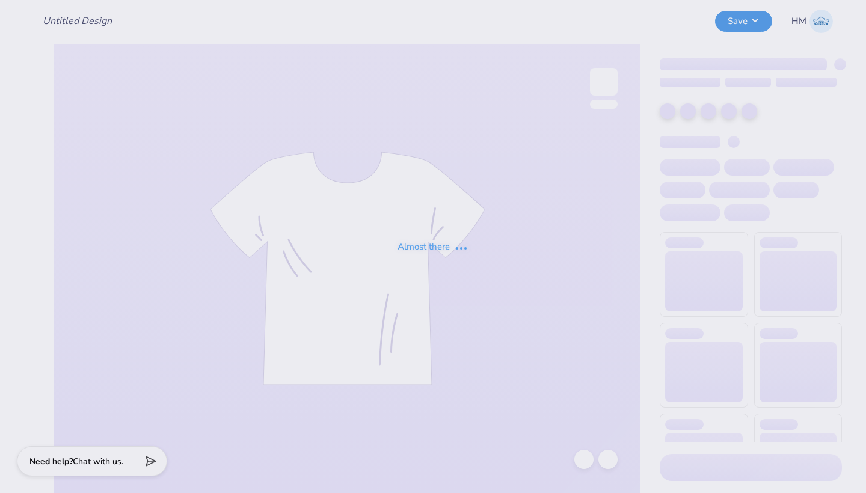
type input "DTD Fall Rush"
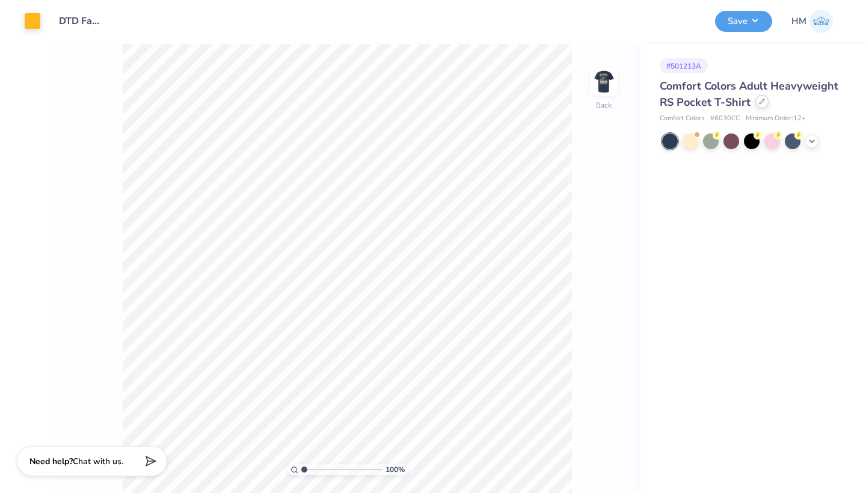
click at [759, 105] on div at bounding box center [761, 101] width 13 height 13
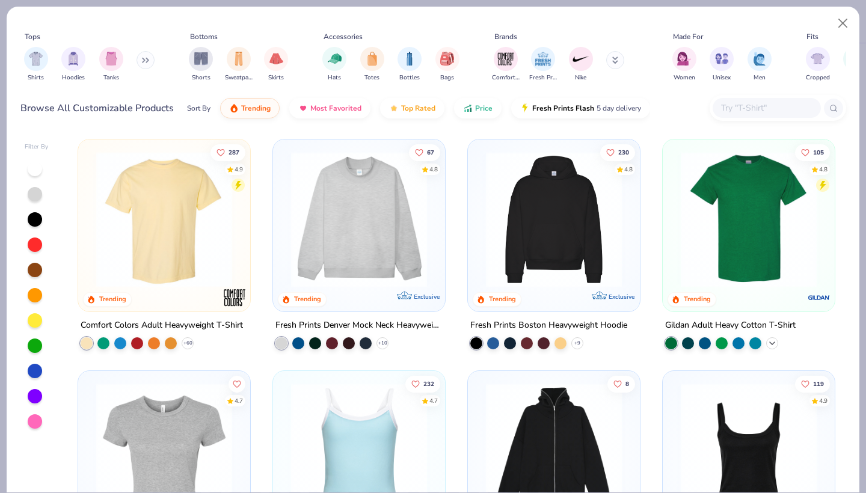
click at [774, 338] on icon at bounding box center [772, 343] width 10 height 10
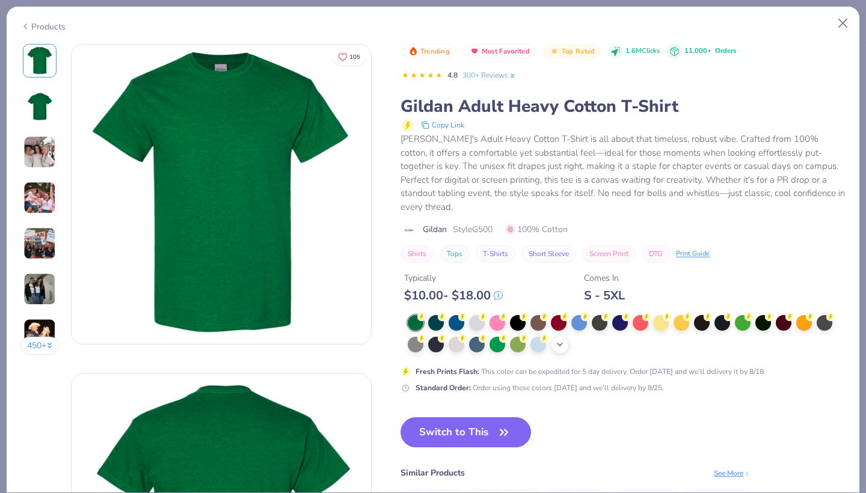
click at [551, 335] on div "+ 22" at bounding box center [560, 344] width 18 height 18
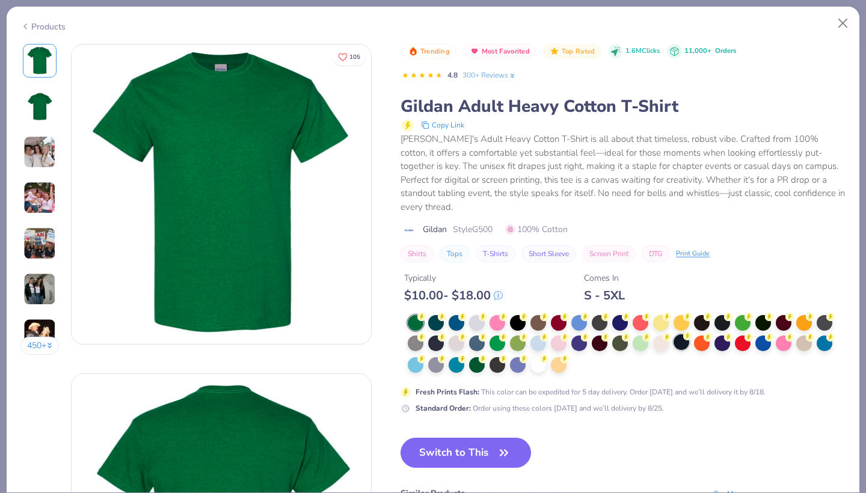
click at [673, 334] on div at bounding box center [681, 342] width 16 height 16
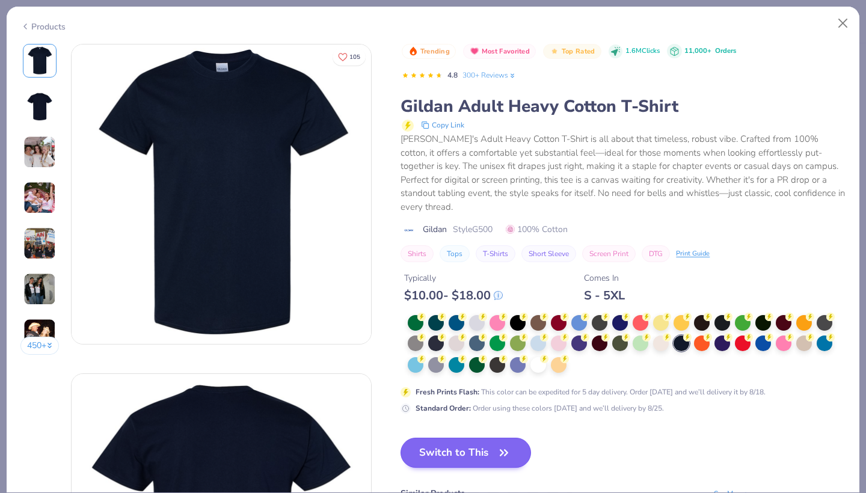
click at [418, 438] on button "Switch to This" at bounding box center [465, 453] width 130 height 30
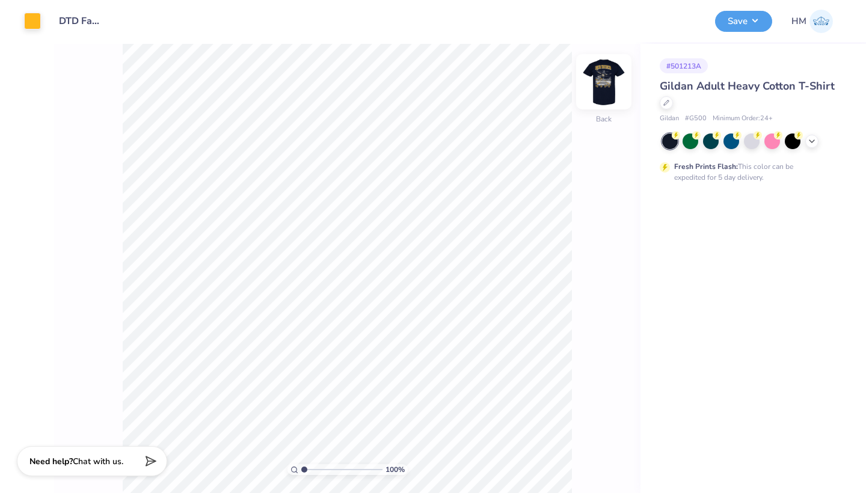
click at [608, 80] on img at bounding box center [604, 82] width 48 height 48
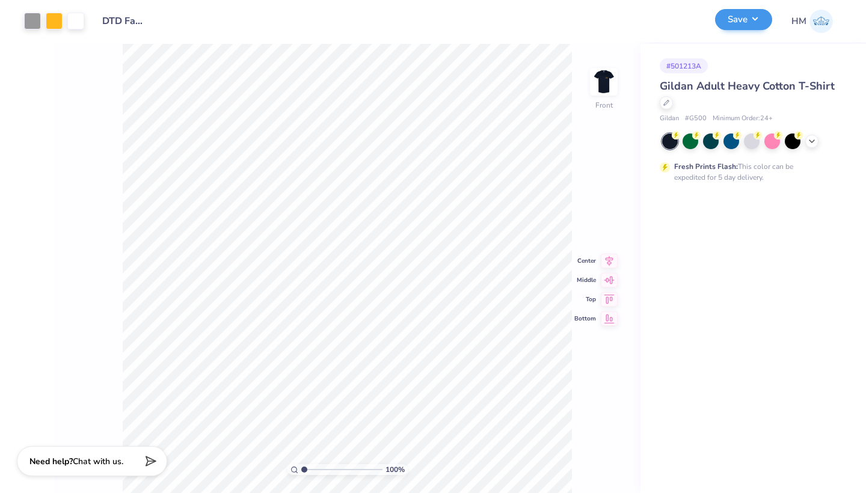
click at [750, 28] on button "Save" at bounding box center [743, 19] width 57 height 21
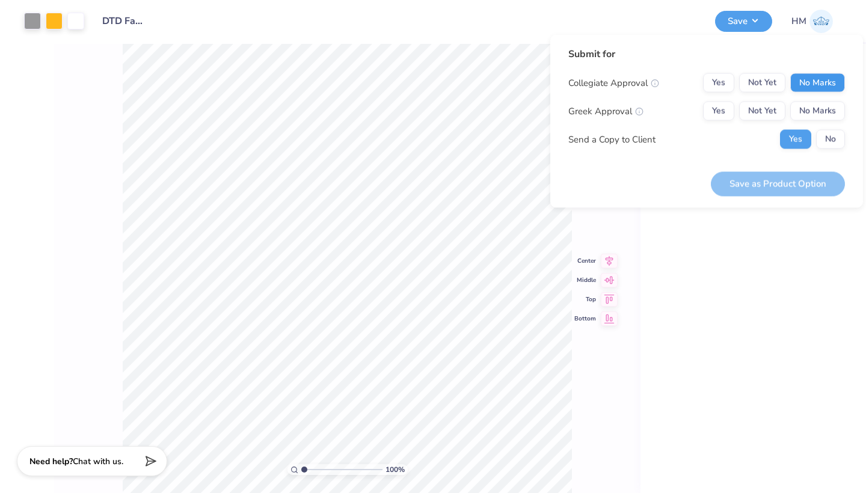
click at [827, 75] on button "No Marks" at bounding box center [817, 82] width 55 height 19
click at [726, 109] on button "Yes" at bounding box center [718, 111] width 31 height 19
click at [837, 140] on button "No" at bounding box center [830, 139] width 29 height 19
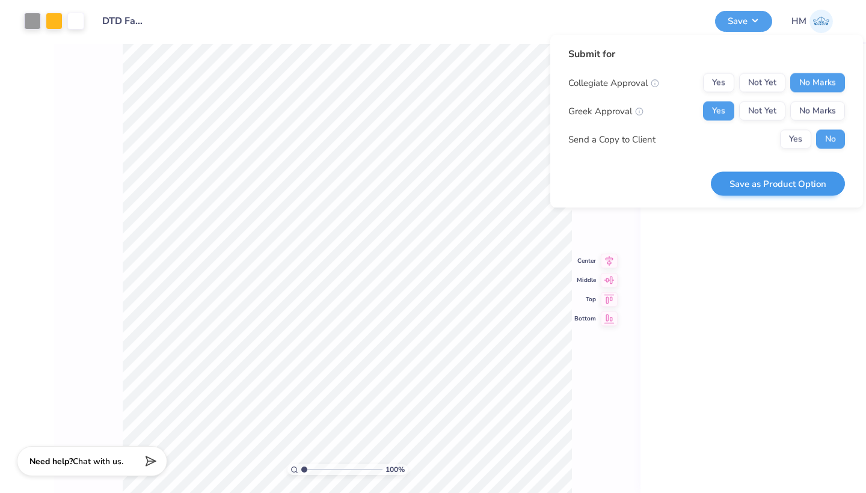
click at [811, 185] on button "Save as Product Option" at bounding box center [778, 183] width 134 height 25
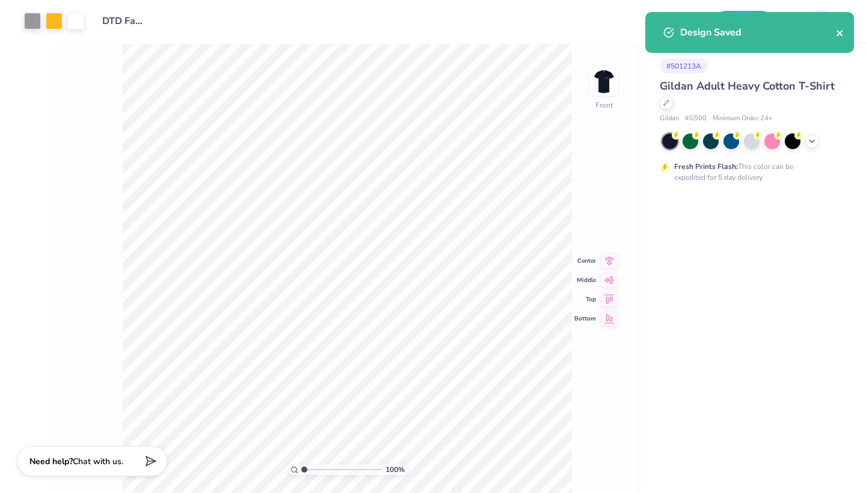
click at [841, 37] on icon "close" at bounding box center [840, 33] width 8 height 10
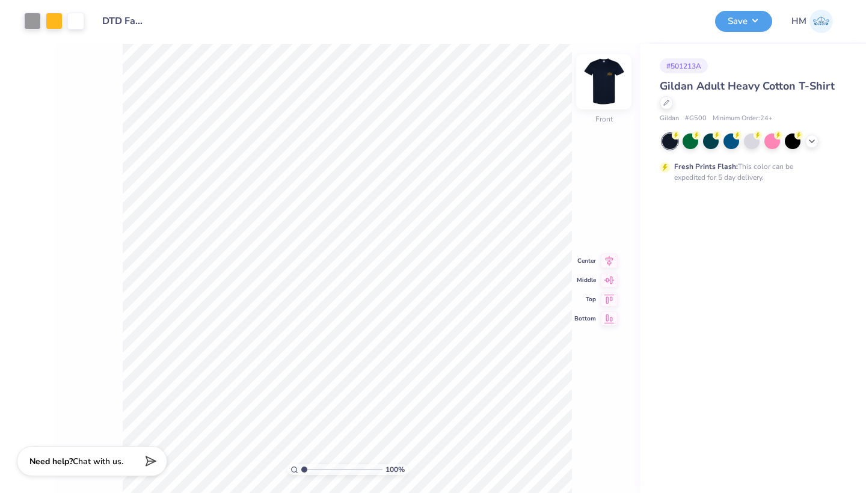
click at [601, 88] on img at bounding box center [604, 82] width 48 height 48
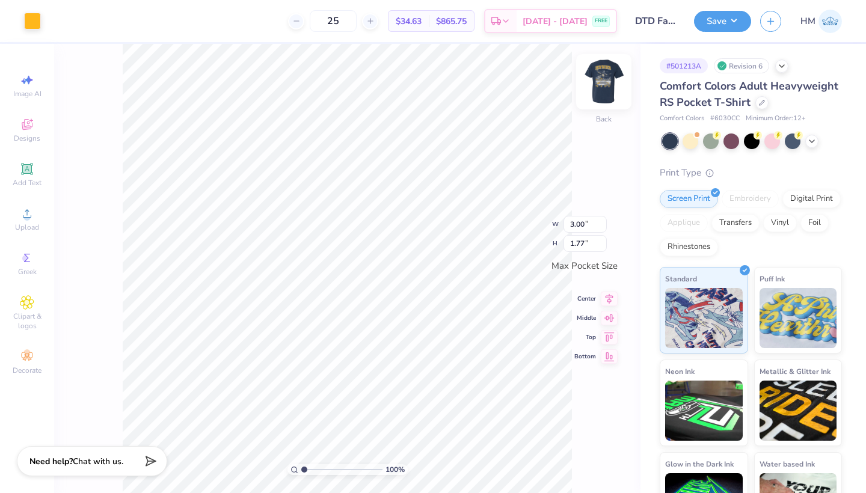
click at [609, 86] on img at bounding box center [604, 82] width 48 height 48
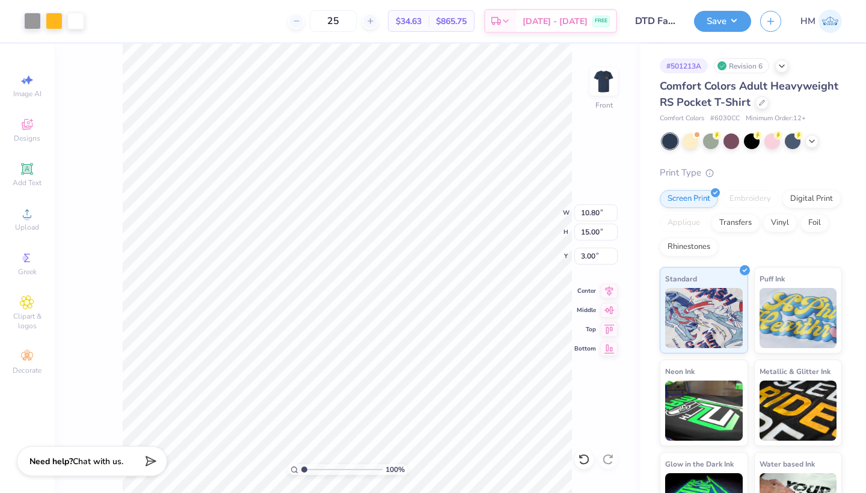
click at [573, 138] on div "100 % Front W 10.80 10.80 " H 15.00 15.00 " Y 3.00 3.00 " Center Middle Top Bot…" at bounding box center [347, 268] width 586 height 449
